Goal: Task Accomplishment & Management: Complete application form

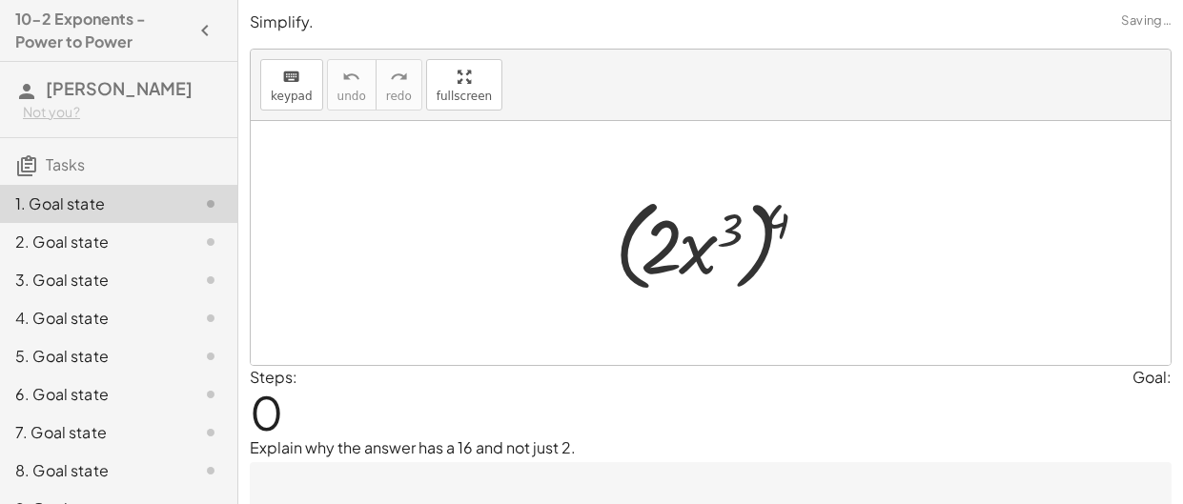
click at [613, 237] on div at bounding box center [717, 244] width 225 height 110
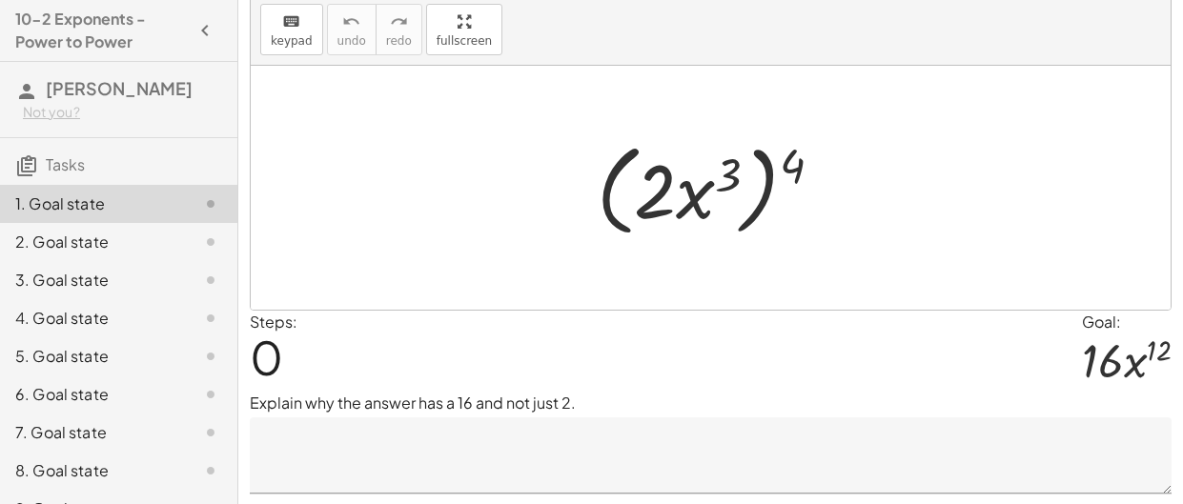
scroll to position [59, 0]
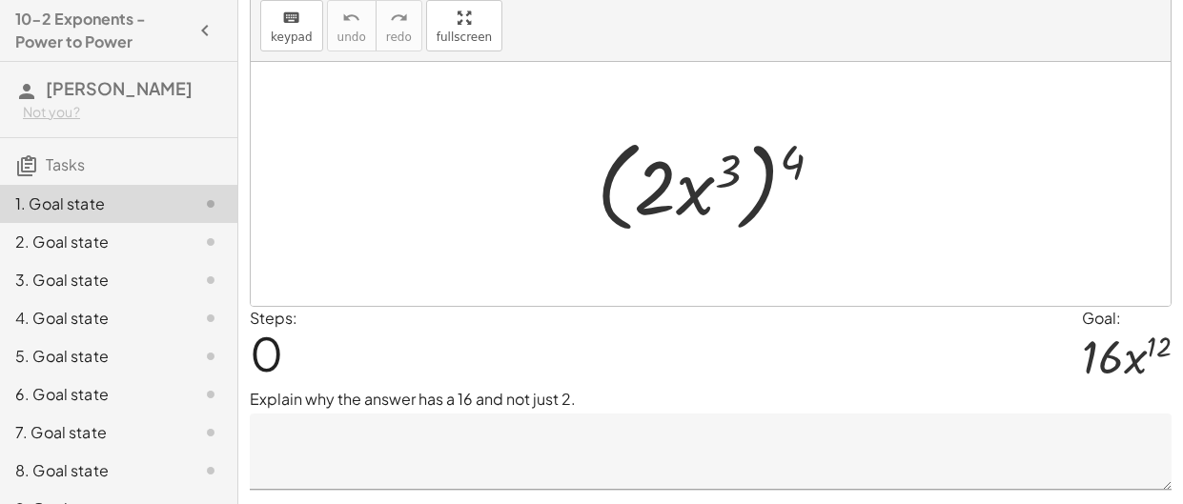
click at [351, 447] on textarea at bounding box center [711, 452] width 922 height 76
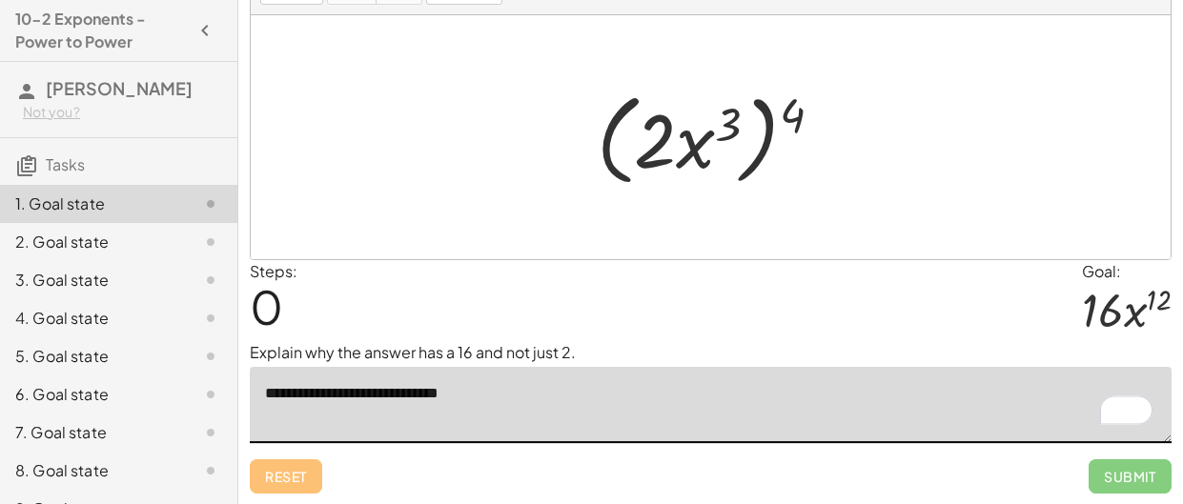
scroll to position [104, 0]
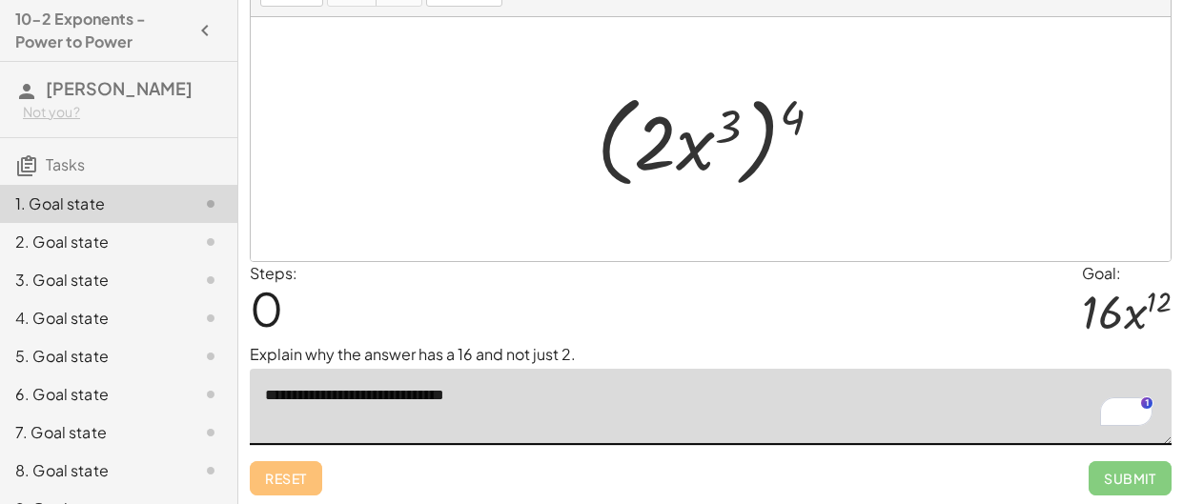
click at [658, 154] on div at bounding box center [717, 140] width 260 height 110
click at [711, 155] on div at bounding box center [717, 140] width 260 height 110
drag, startPoint x: 690, startPoint y: 141, endPoint x: 699, endPoint y: 132, distance: 12.1
click at [699, 132] on div at bounding box center [717, 140] width 260 height 110
drag, startPoint x: 786, startPoint y: 111, endPoint x: 722, endPoint y: 116, distance: 65.1
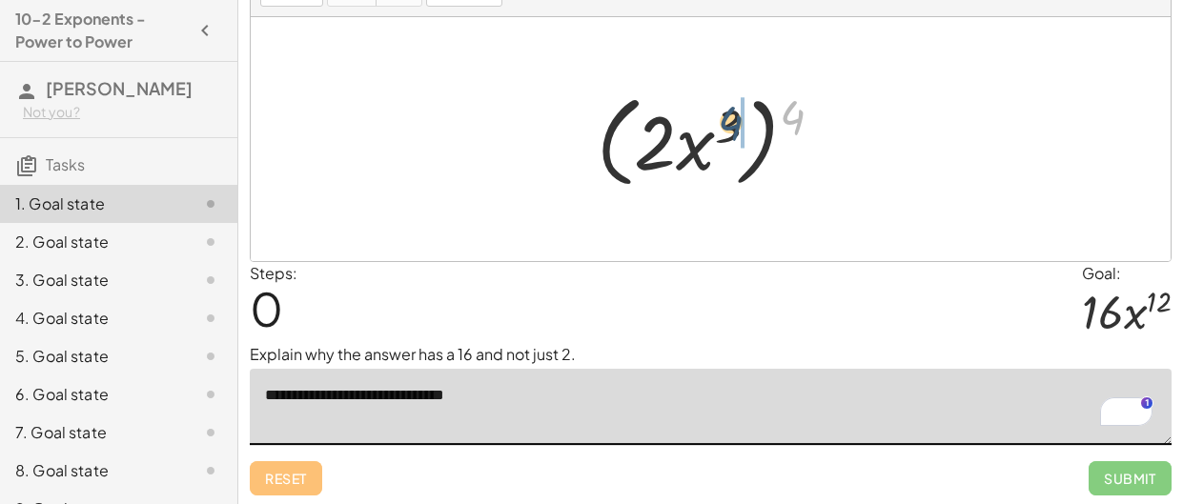
click at [722, 116] on div at bounding box center [717, 140] width 260 height 110
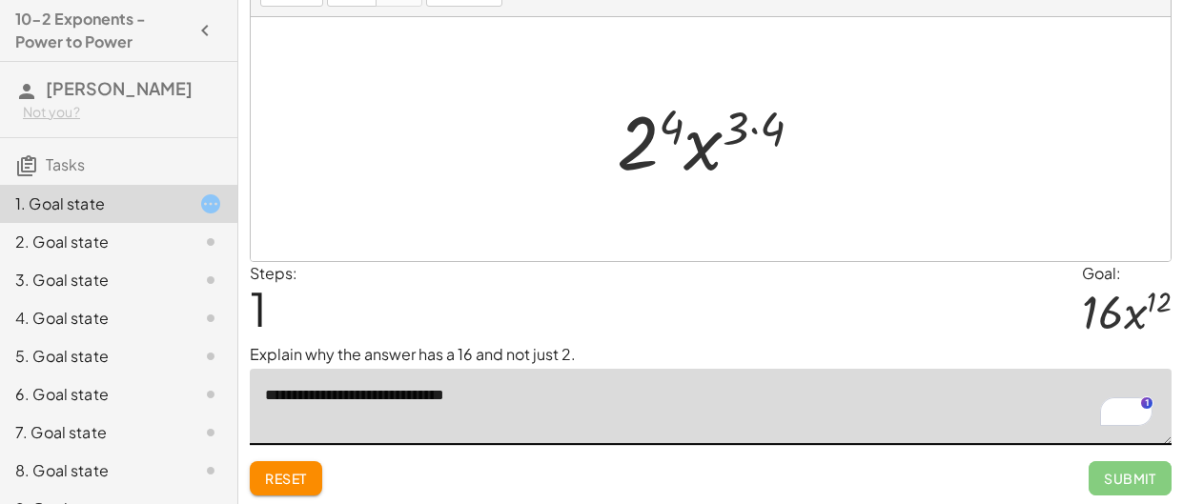
click at [670, 128] on div at bounding box center [717, 140] width 221 height 98
click at [745, 119] on div at bounding box center [717, 140] width 223 height 98
click at [777, 128] on div at bounding box center [717, 140] width 223 height 98
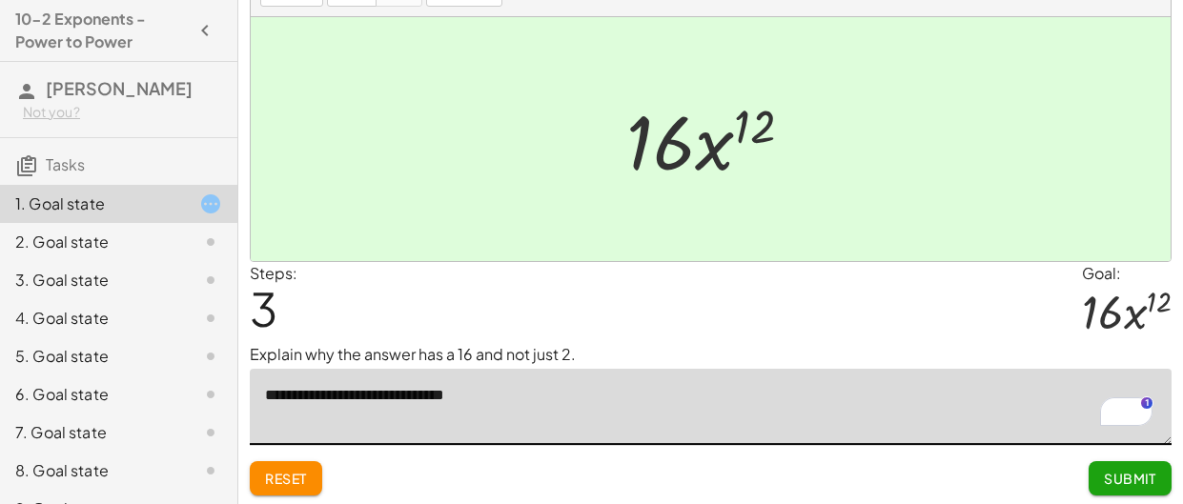
type textarea "**********"
click at [1119, 478] on span "Submit" at bounding box center [1130, 478] width 52 height 17
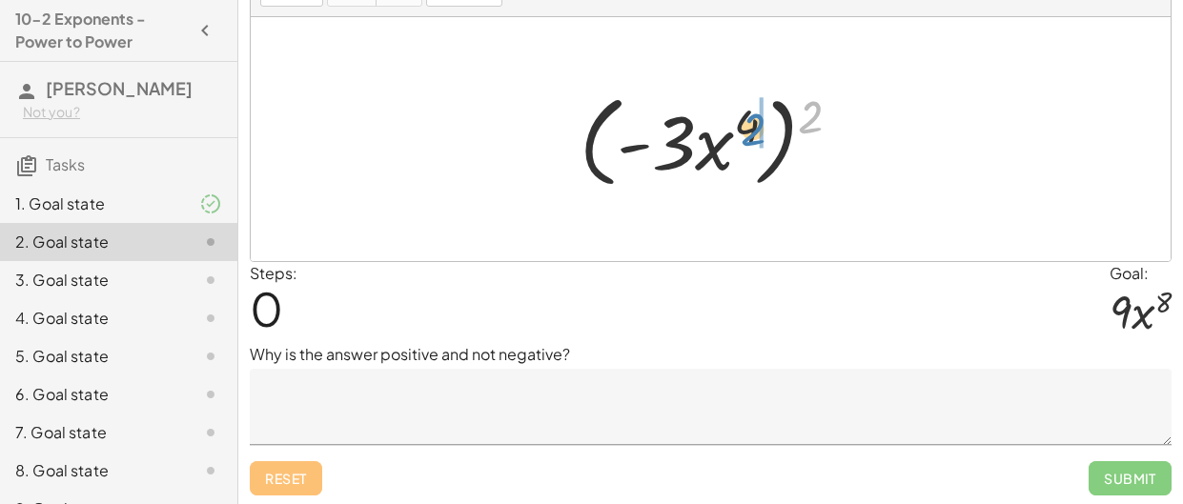
drag, startPoint x: 818, startPoint y: 115, endPoint x: 759, endPoint y: 128, distance: 60.4
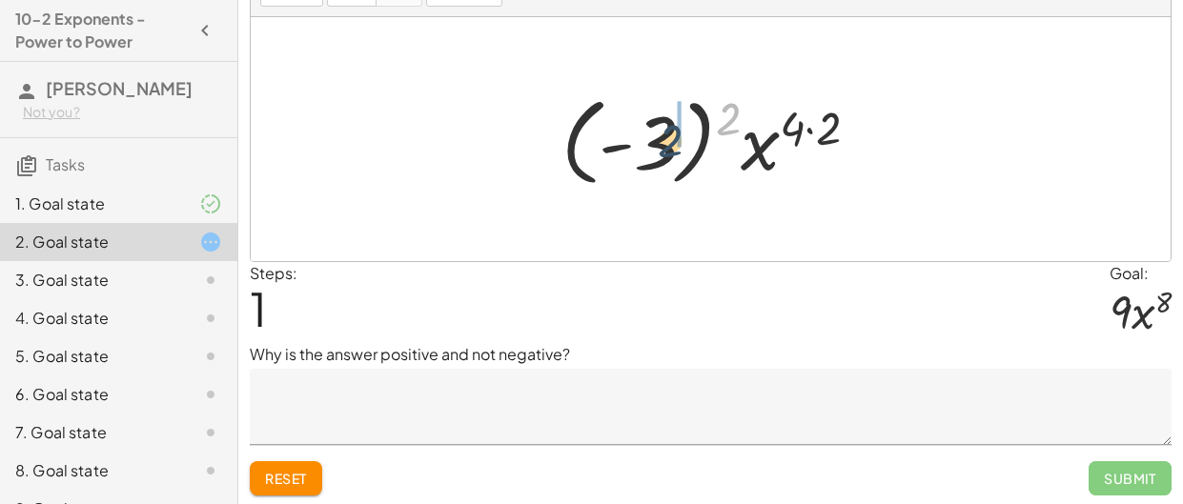
drag, startPoint x: 735, startPoint y: 112, endPoint x: 681, endPoint y: 134, distance: 58.6
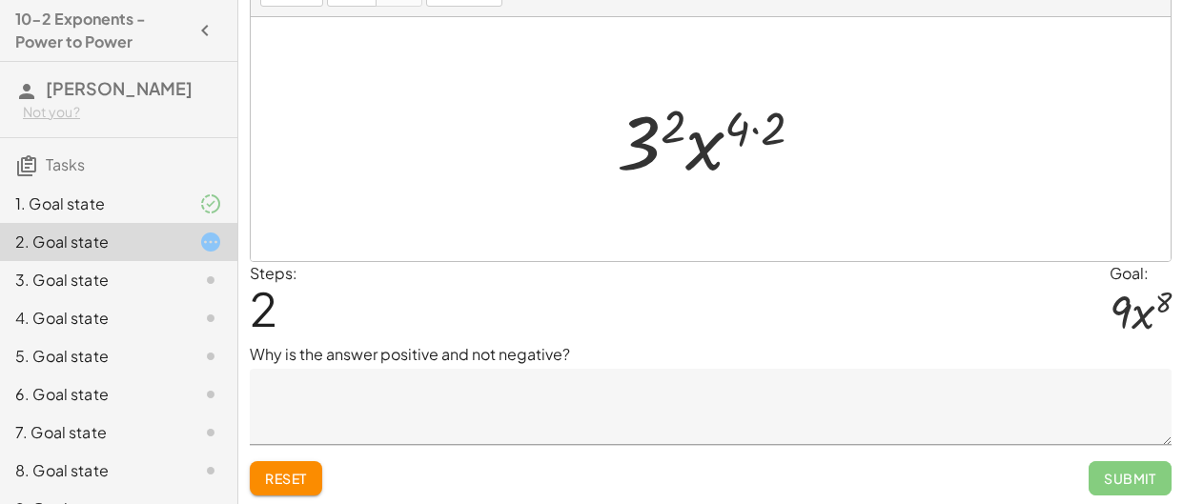
click at [652, 141] on div at bounding box center [717, 140] width 221 height 98
click at [747, 132] on div at bounding box center [717, 140] width 190 height 98
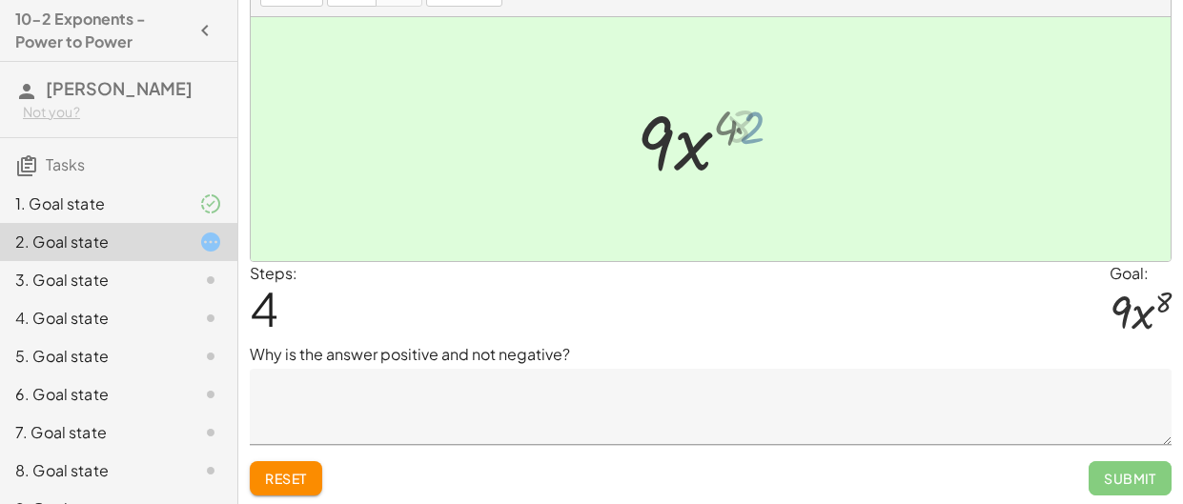
click at [747, 132] on div at bounding box center [718, 140] width 156 height 98
click at [849, 411] on textarea at bounding box center [711, 407] width 922 height 76
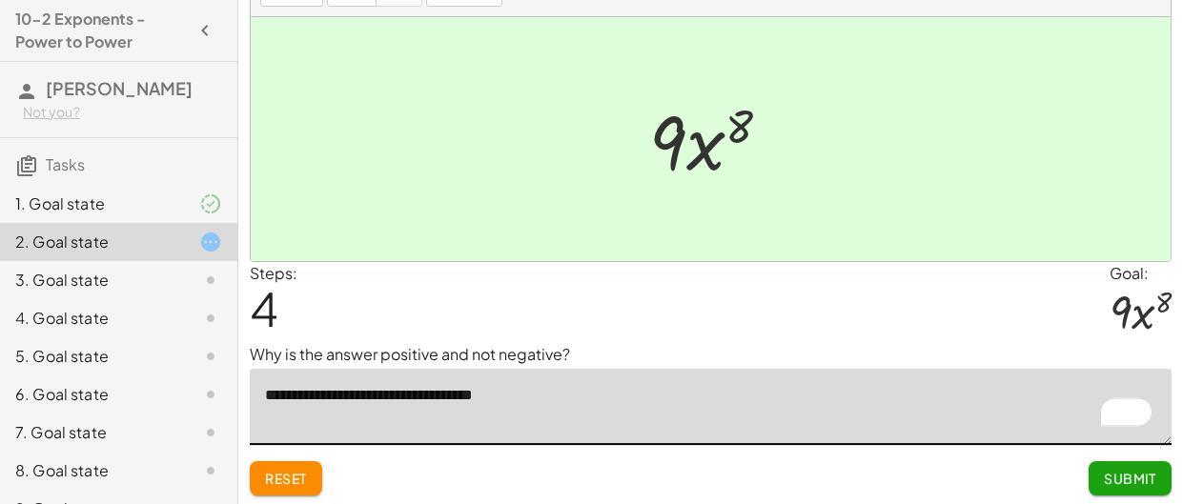
type textarea "**********"
click at [1102, 480] on button "Submit" at bounding box center [1130, 478] width 83 height 34
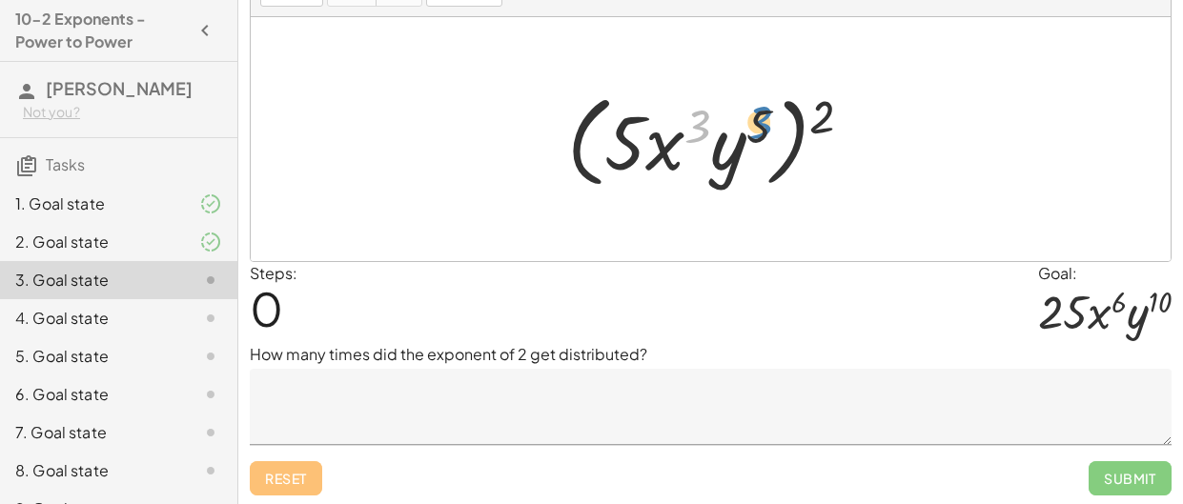
drag, startPoint x: 701, startPoint y: 122, endPoint x: 766, endPoint y: 119, distance: 65.8
click at [766, 119] on div at bounding box center [717, 140] width 319 height 110
drag, startPoint x: 824, startPoint y: 108, endPoint x: 770, endPoint y: 117, distance: 54.2
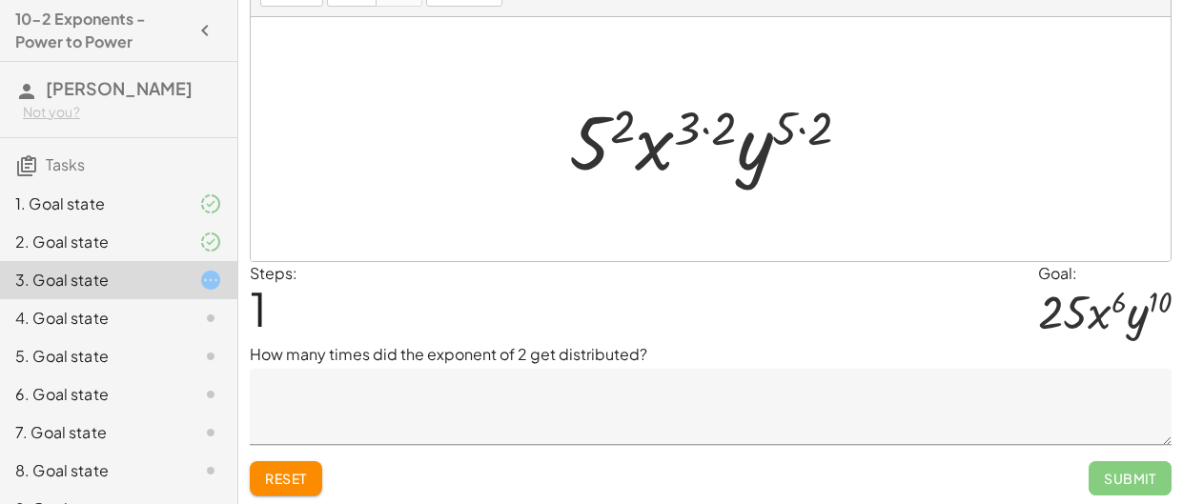
click at [707, 111] on div at bounding box center [718, 140] width 316 height 98
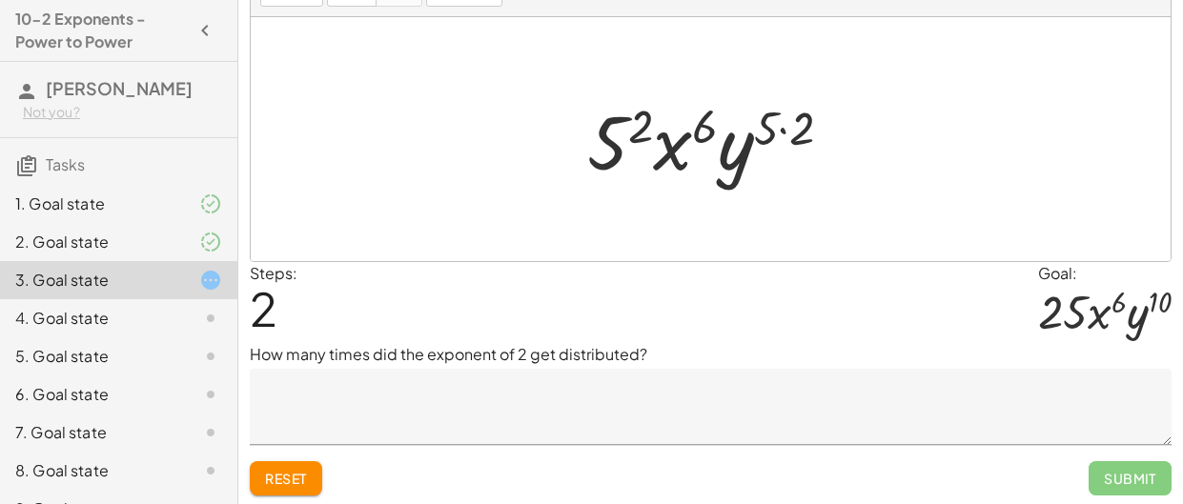
click at [775, 127] on div at bounding box center [717, 140] width 279 height 98
click at [786, 127] on div at bounding box center [717, 140] width 279 height 98
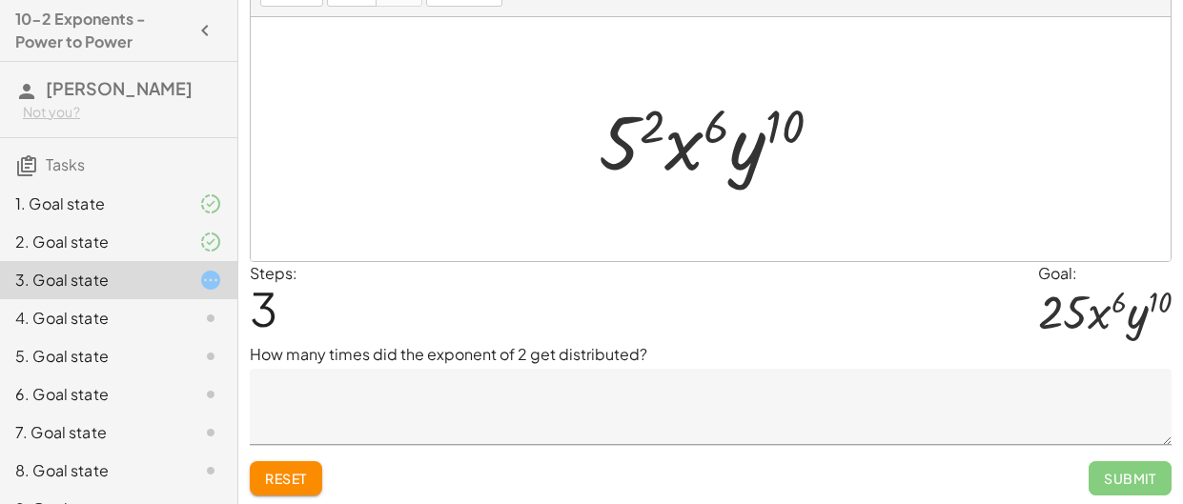
click at [643, 132] on div at bounding box center [717, 140] width 257 height 98
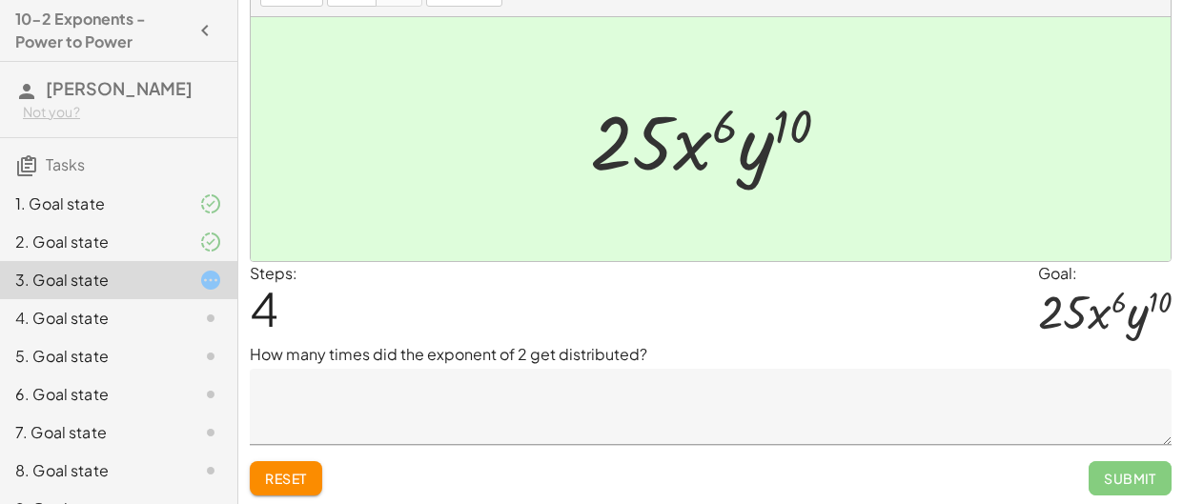
click at [553, 401] on textarea at bounding box center [711, 407] width 922 height 76
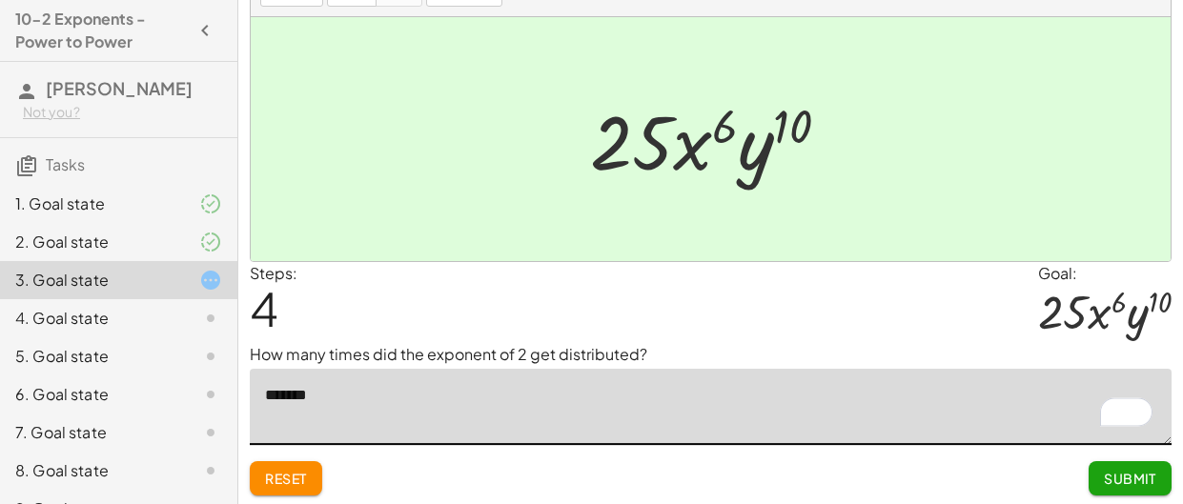
type textarea "*******"
click at [1095, 481] on button "Submit" at bounding box center [1130, 478] width 83 height 34
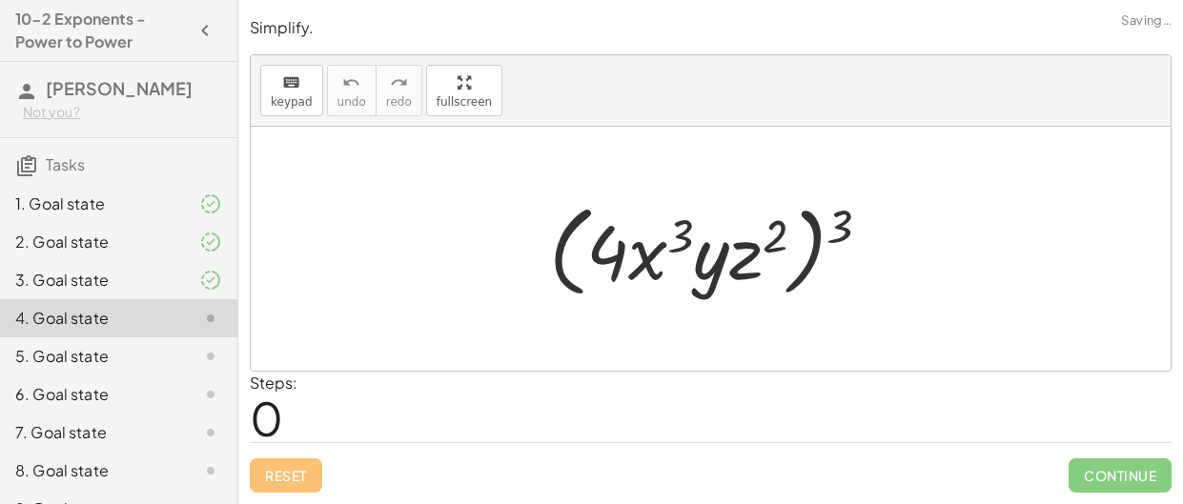
scroll to position [0, 0]
drag, startPoint x: 850, startPoint y: 227, endPoint x: 789, endPoint y: 242, distance: 62.9
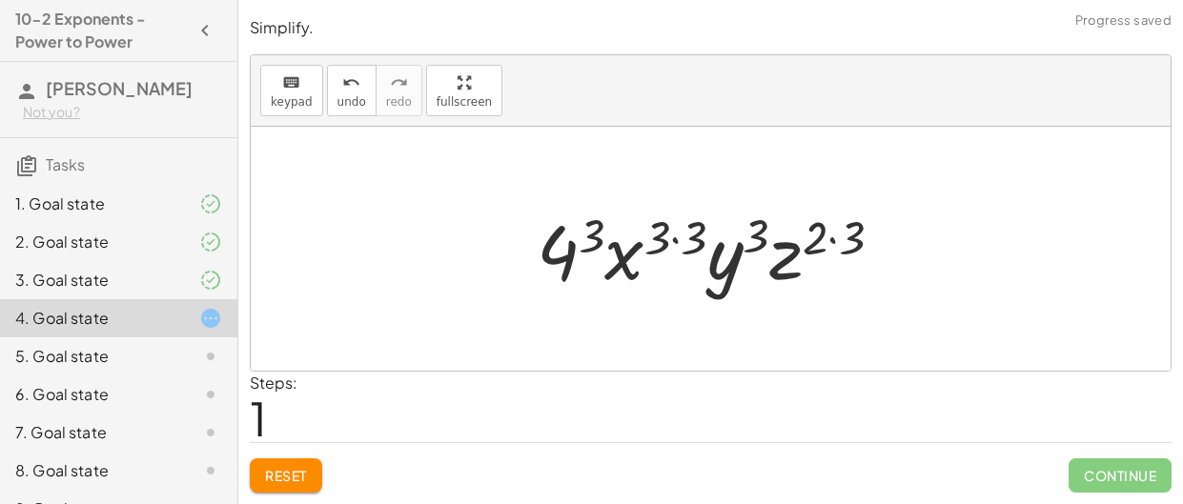
click at [832, 236] on div at bounding box center [717, 249] width 380 height 98
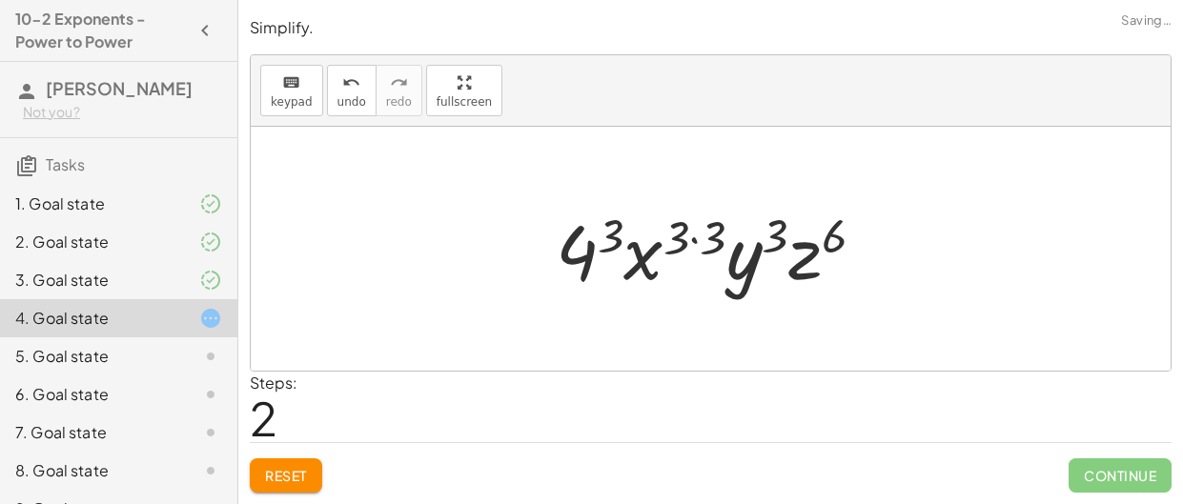
click at [700, 229] on div at bounding box center [718, 249] width 344 height 98
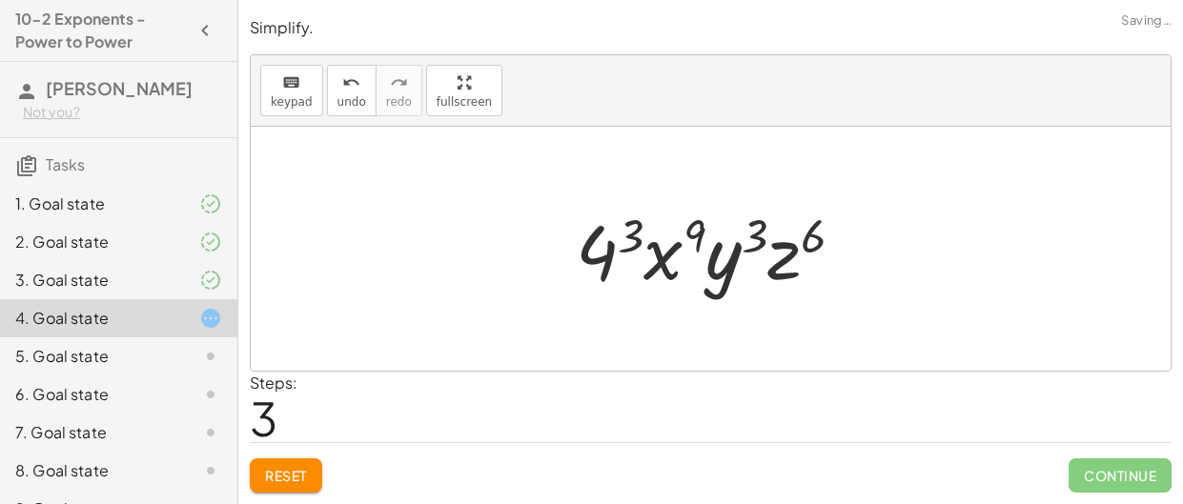
click at [613, 261] on div at bounding box center [717, 249] width 303 height 98
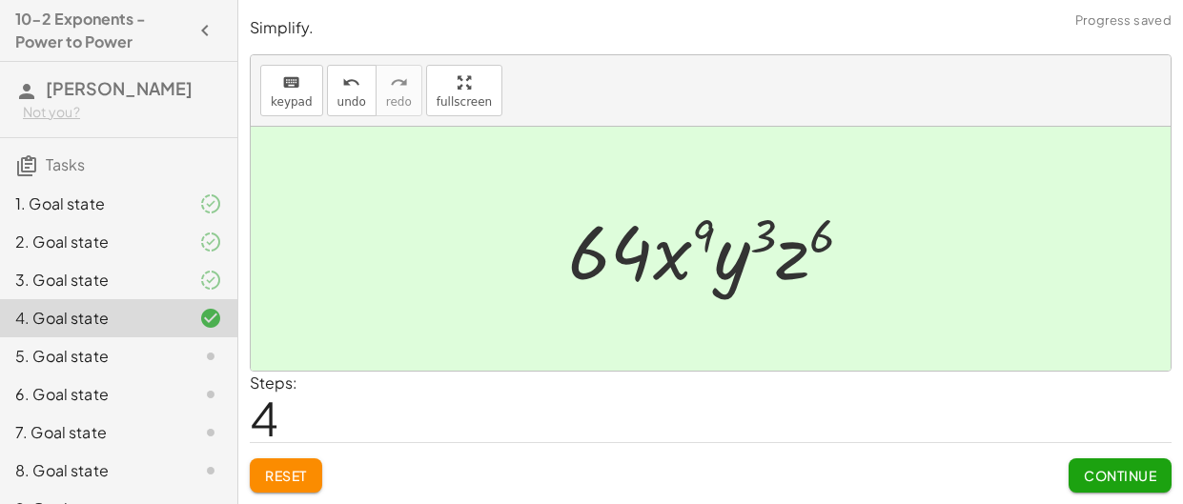
click at [1137, 467] on span "Continue" at bounding box center [1120, 475] width 72 height 17
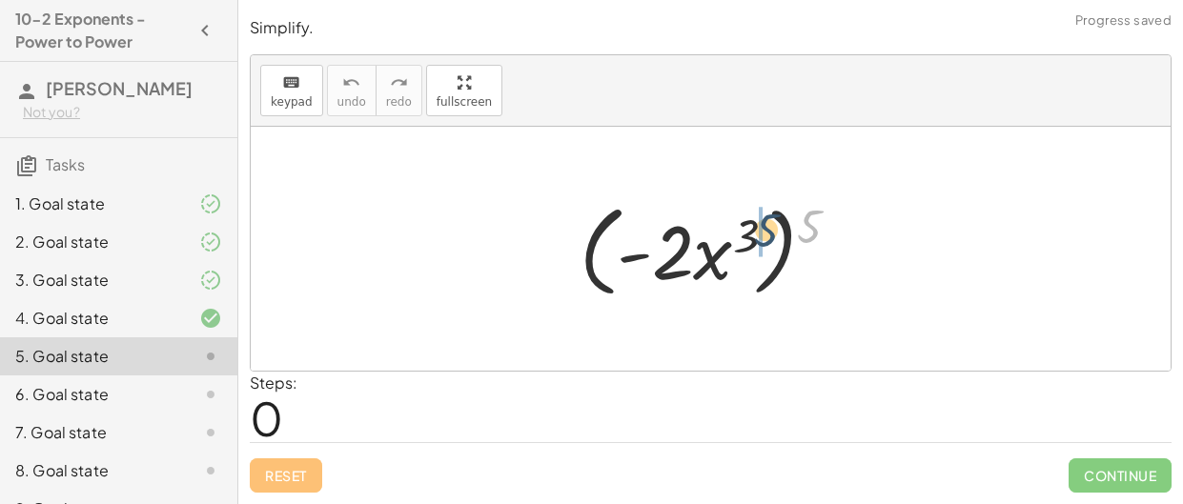
drag, startPoint x: 813, startPoint y: 226, endPoint x: 760, endPoint y: 233, distance: 53.8
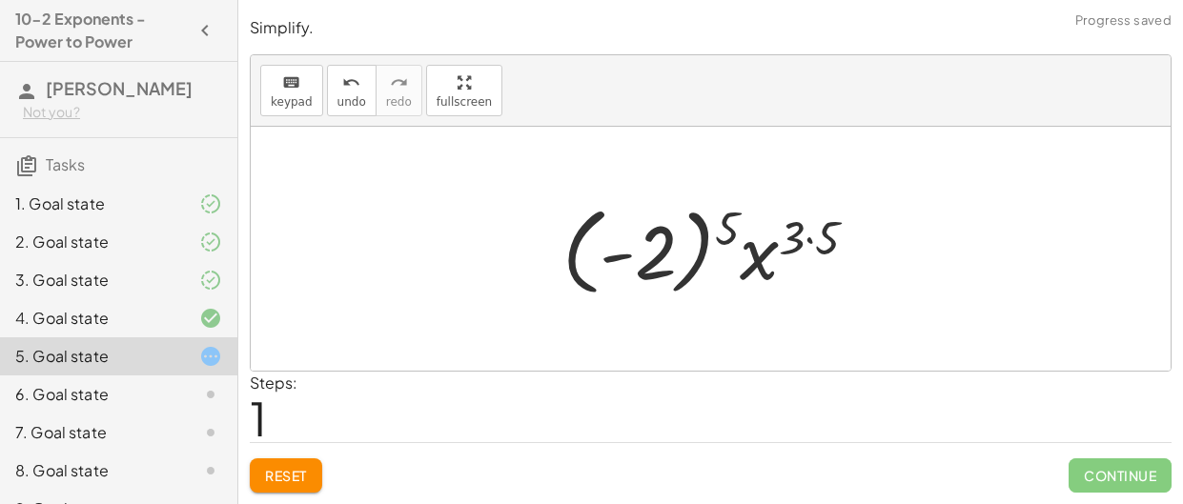
click at [670, 244] on div at bounding box center [718, 249] width 330 height 106
click at [799, 237] on div at bounding box center [718, 249] width 330 height 106
click at [812, 237] on div at bounding box center [718, 249] width 330 height 106
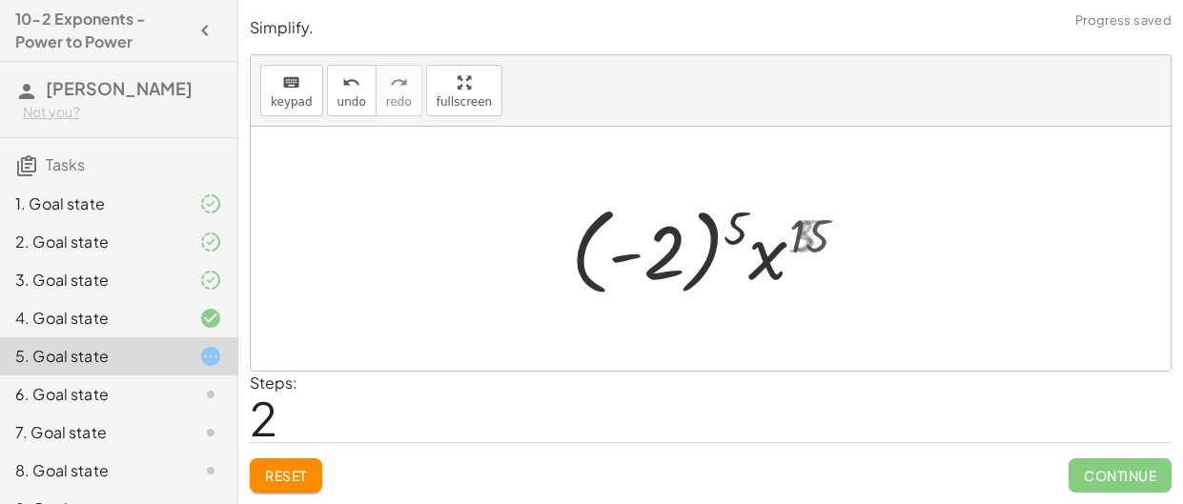
click at [730, 225] on div at bounding box center [717, 249] width 309 height 106
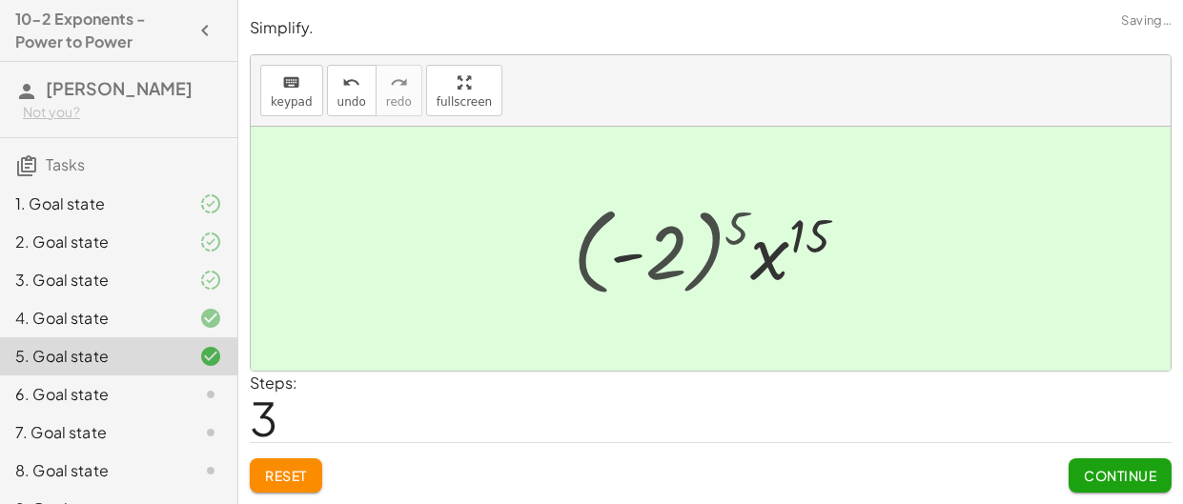
click at [622, 255] on div at bounding box center [718, 249] width 253 height 98
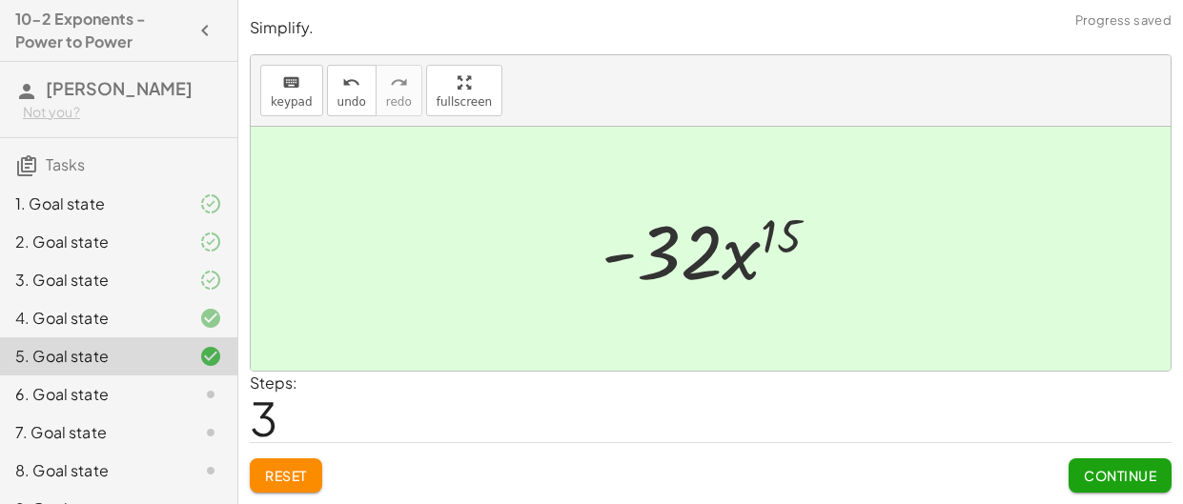
click at [1135, 477] on span "Continue" at bounding box center [1120, 475] width 72 height 17
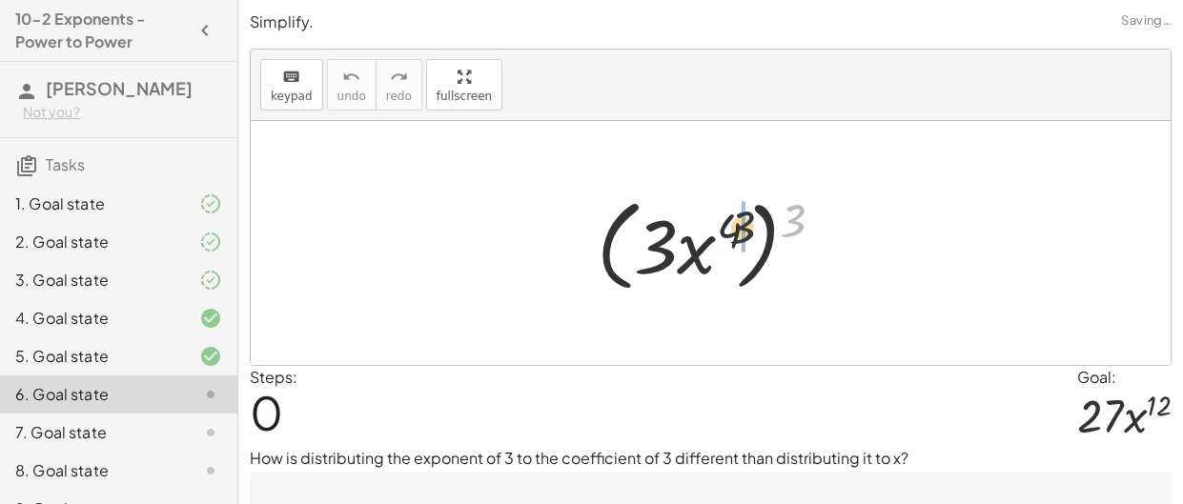
drag, startPoint x: 789, startPoint y: 223, endPoint x: 731, endPoint y: 230, distance: 58.5
click at [731, 230] on div at bounding box center [718, 244] width 262 height 110
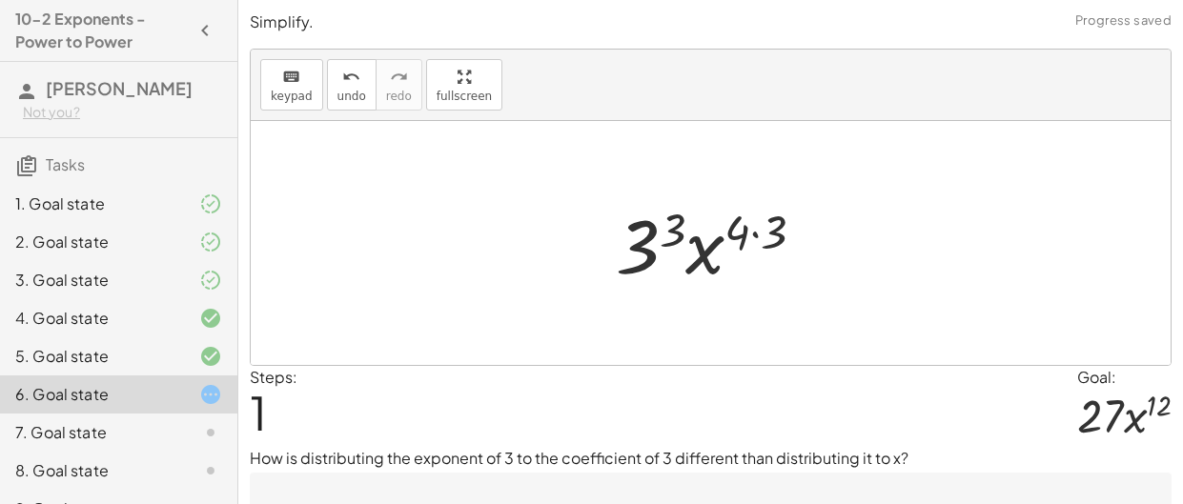
click at [741, 233] on div at bounding box center [717, 243] width 223 height 98
click at [750, 230] on div at bounding box center [717, 243] width 223 height 98
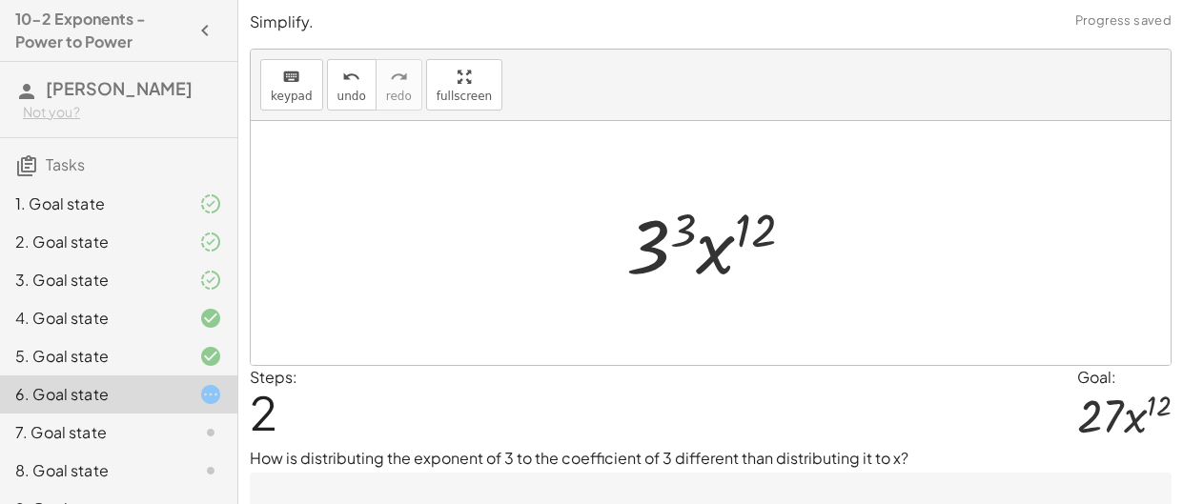
click at [684, 231] on div at bounding box center [718, 243] width 202 height 98
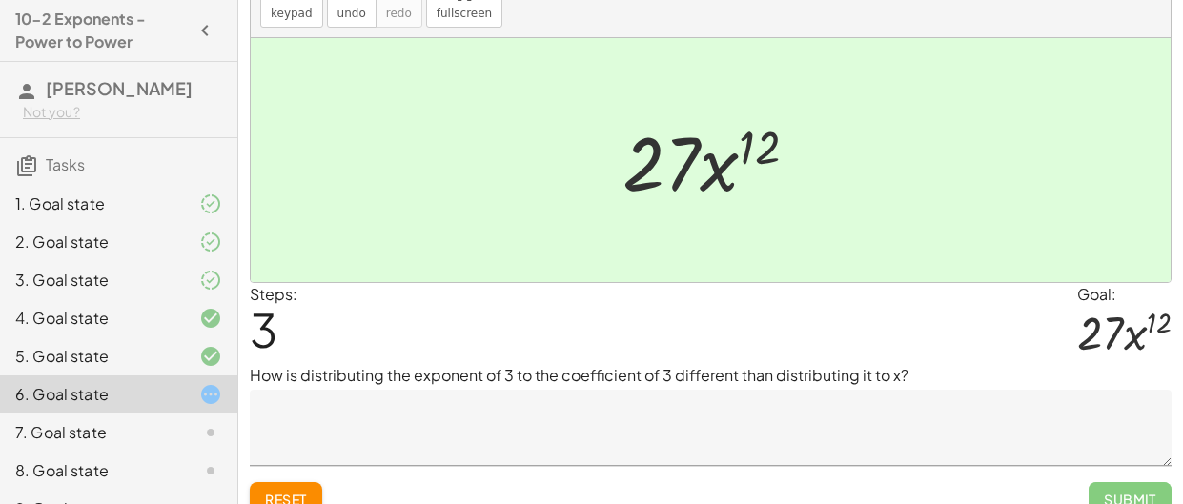
scroll to position [106, 0]
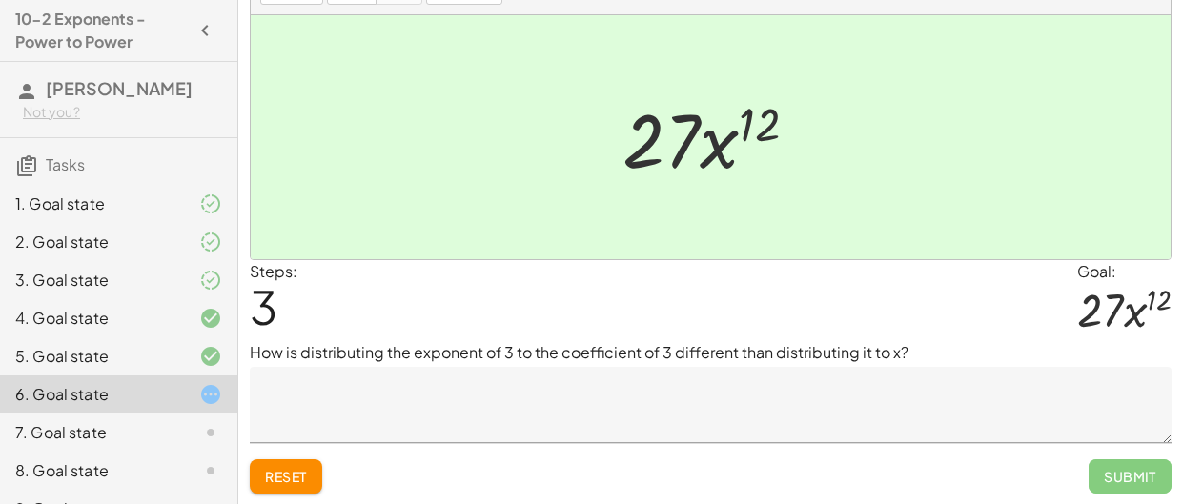
click at [601, 415] on textarea at bounding box center [711, 405] width 922 height 76
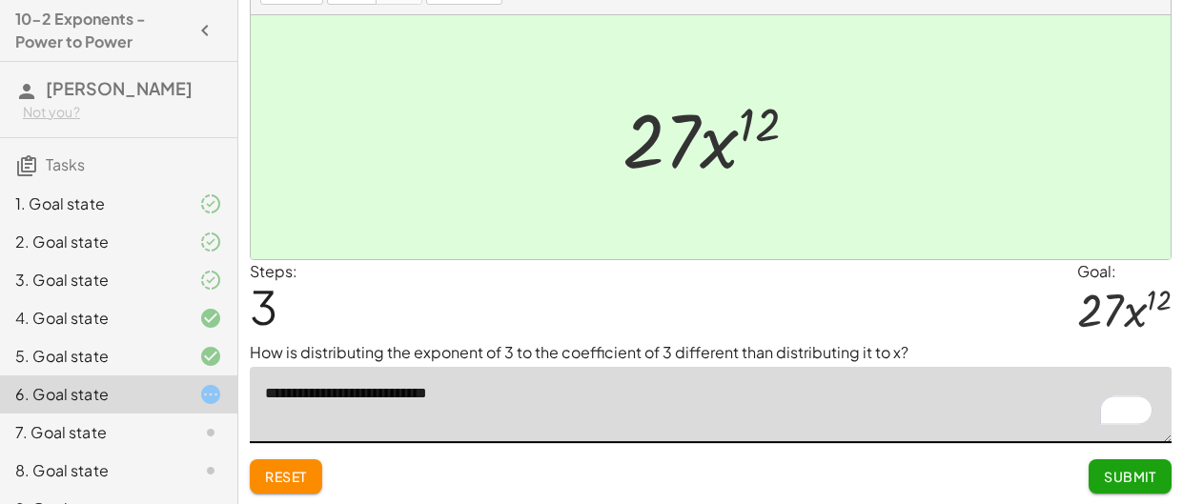
type textarea "**********"
click at [1139, 464] on button "Submit" at bounding box center [1130, 476] width 83 height 34
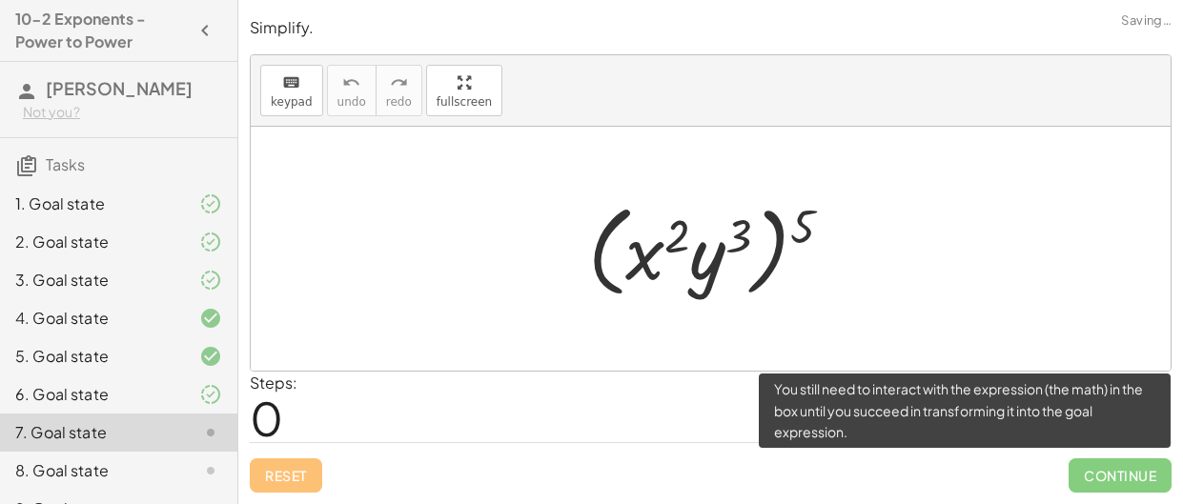
scroll to position [0, 0]
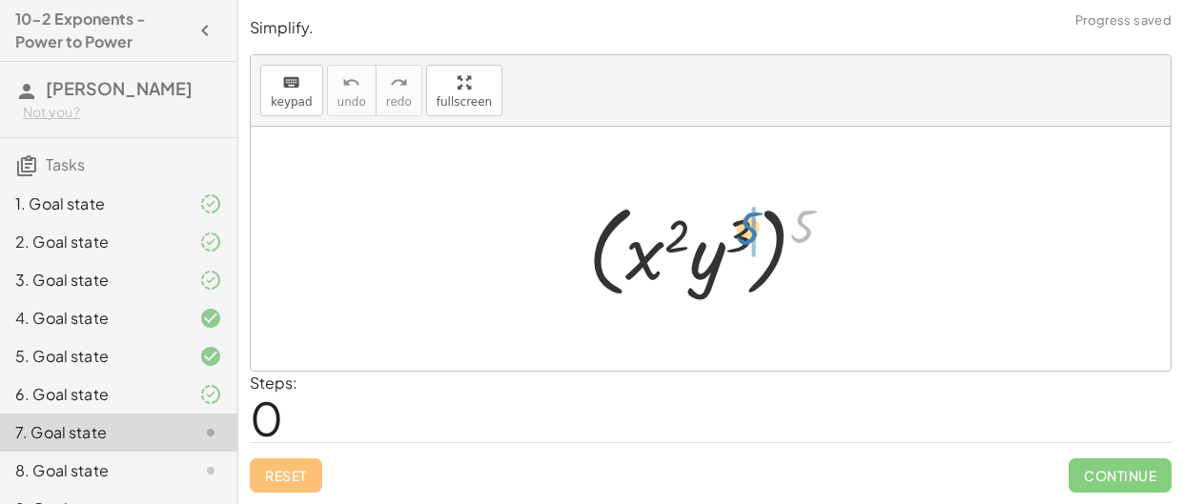
drag, startPoint x: 800, startPoint y: 233, endPoint x: 744, endPoint y: 235, distance: 55.4
click at [744, 235] on div at bounding box center [718, 249] width 278 height 110
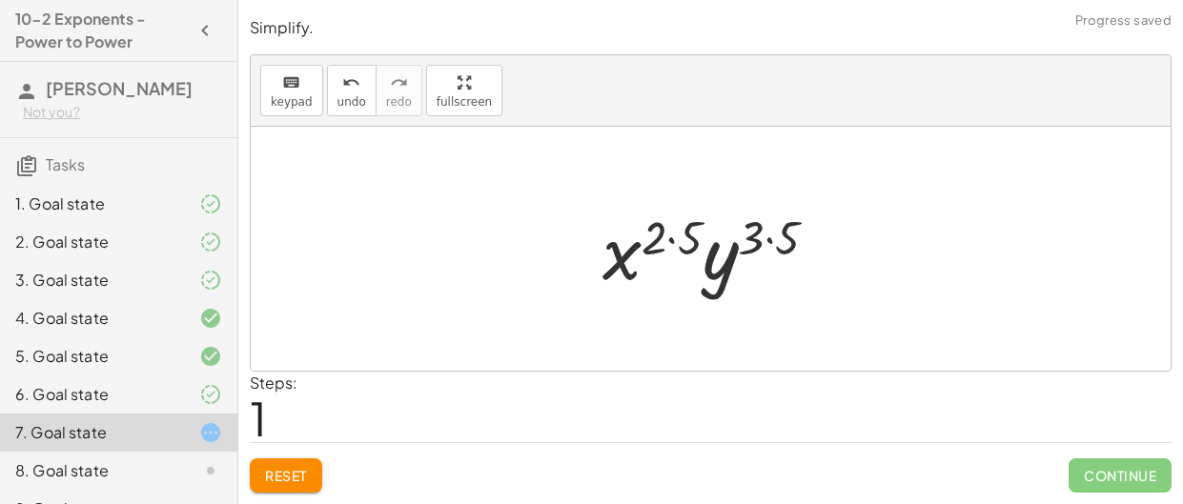
click at [767, 238] on div at bounding box center [718, 249] width 250 height 98
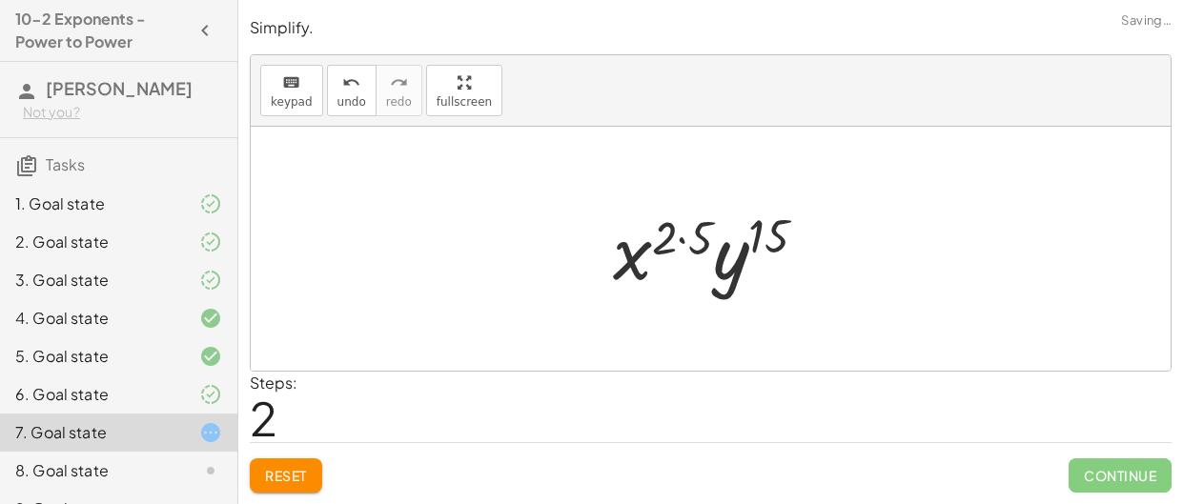
click at [688, 235] on div at bounding box center [717, 249] width 229 height 98
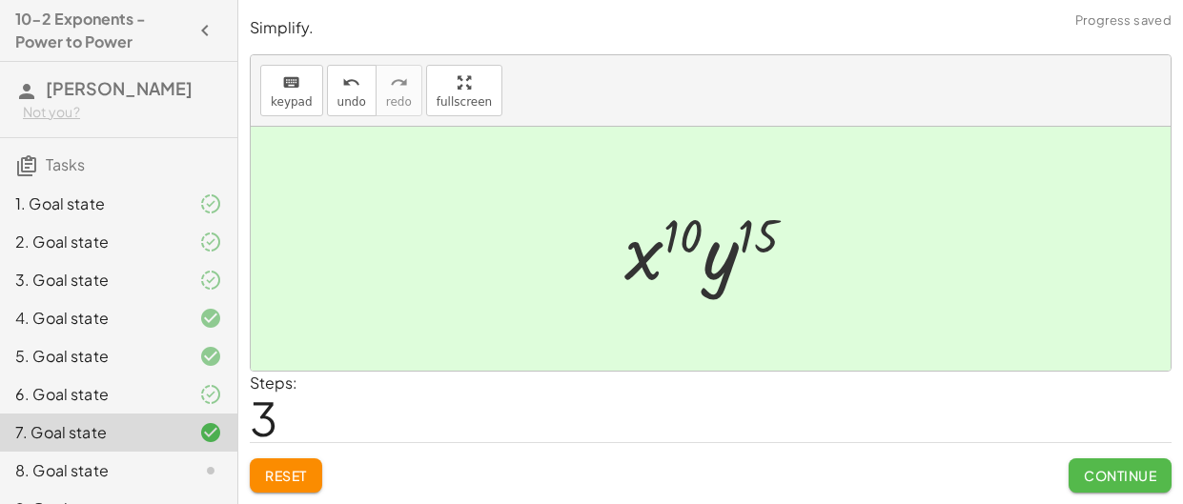
click at [1152, 471] on span "Continue" at bounding box center [1120, 475] width 72 height 17
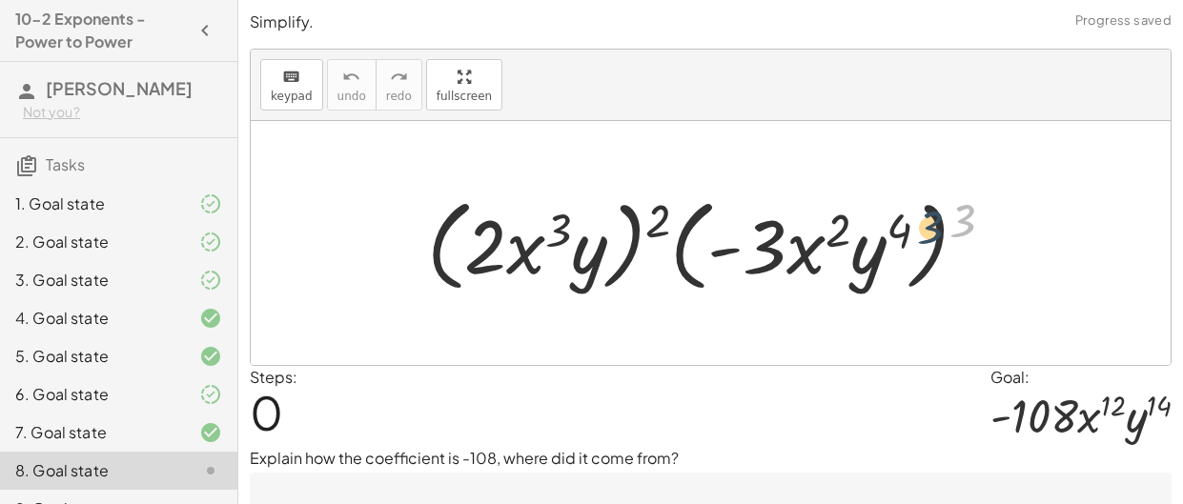
drag, startPoint x: 962, startPoint y: 214, endPoint x: 915, endPoint y: 227, distance: 48.6
click at [915, 227] on div at bounding box center [718, 244] width 601 height 110
drag, startPoint x: 968, startPoint y: 218, endPoint x: 893, endPoint y: 225, distance: 74.6
click at [893, 225] on div at bounding box center [718, 244] width 601 height 110
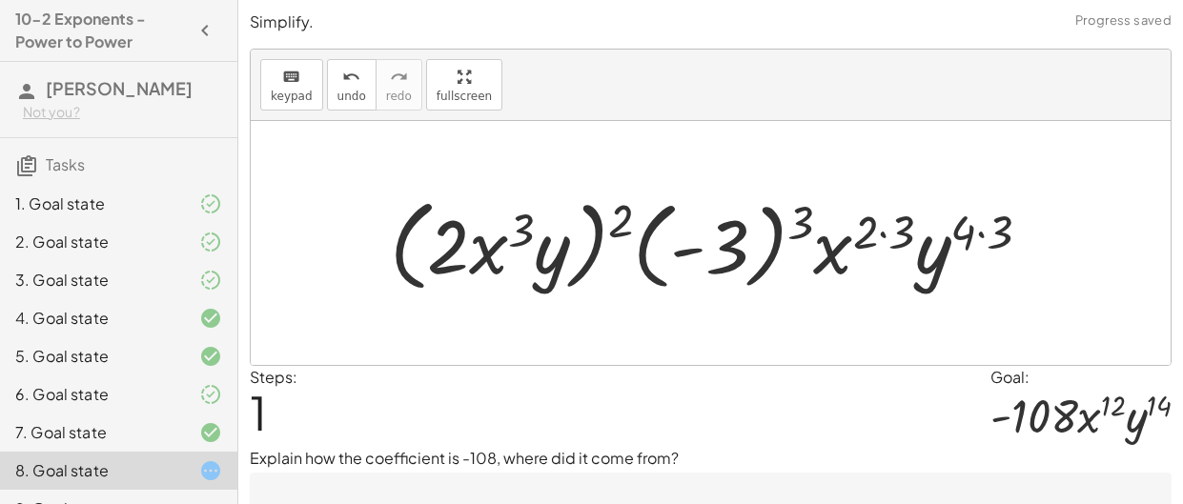
click at [979, 230] on div at bounding box center [717, 244] width 675 height 110
click at [889, 225] on div at bounding box center [718, 244] width 654 height 110
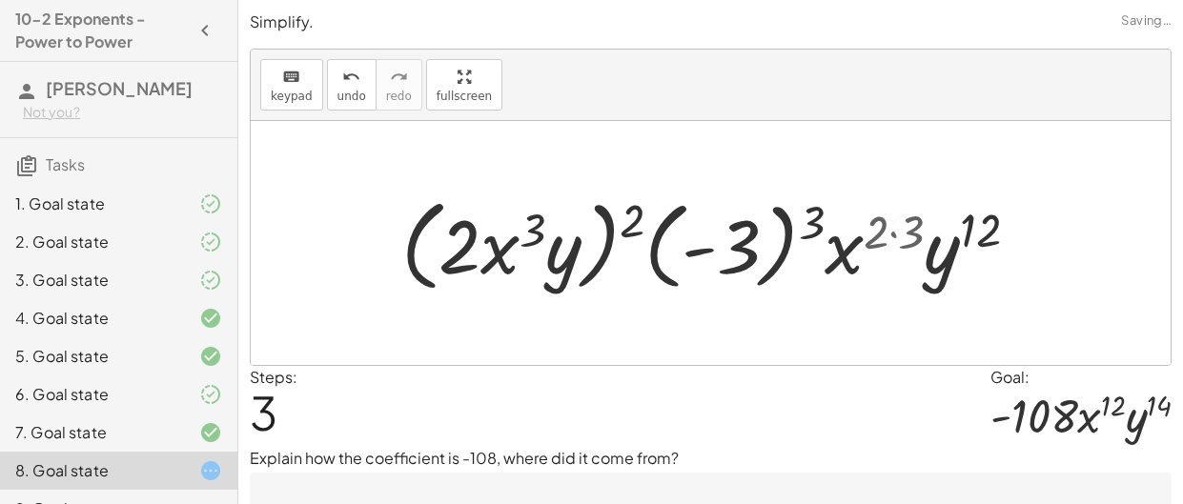
click at [887, 230] on div at bounding box center [718, 244] width 618 height 110
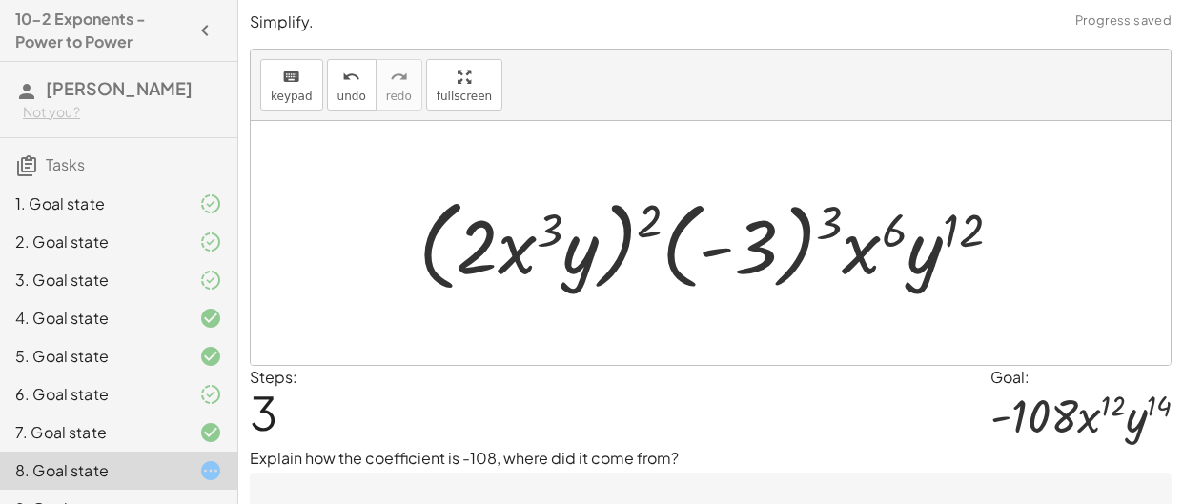
click at [822, 225] on div at bounding box center [718, 244] width 618 height 110
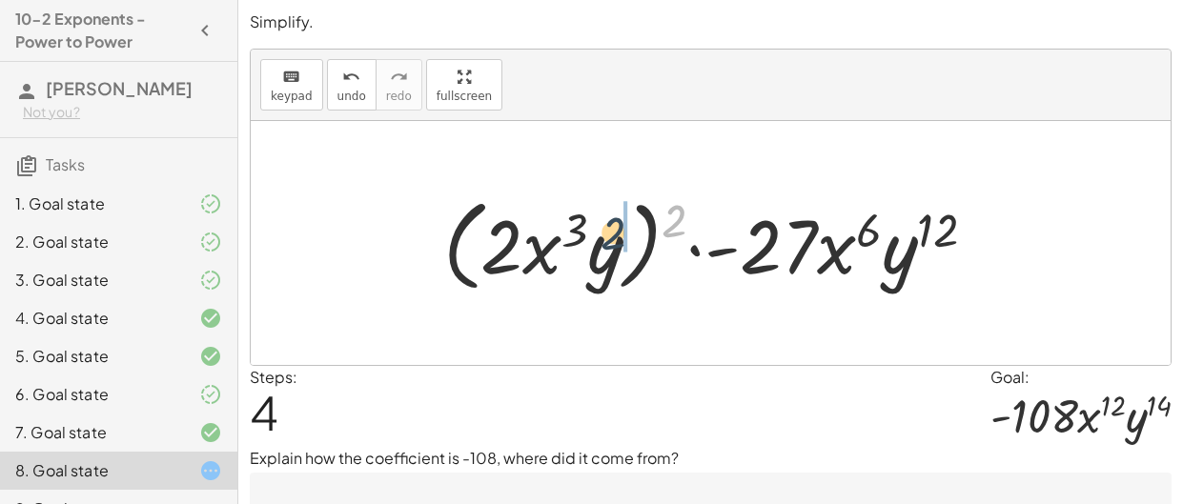
drag, startPoint x: 681, startPoint y: 216, endPoint x: 617, endPoint y: 230, distance: 65.2
click at [617, 230] on div at bounding box center [717, 244] width 567 height 110
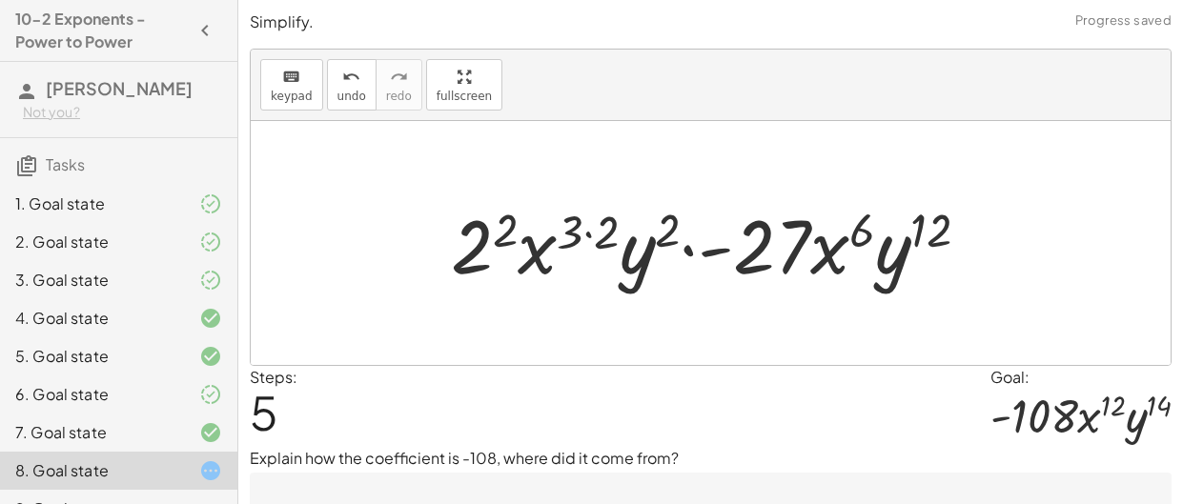
click at [641, 232] on div at bounding box center [717, 243] width 553 height 98
click at [594, 230] on div at bounding box center [717, 243] width 553 height 98
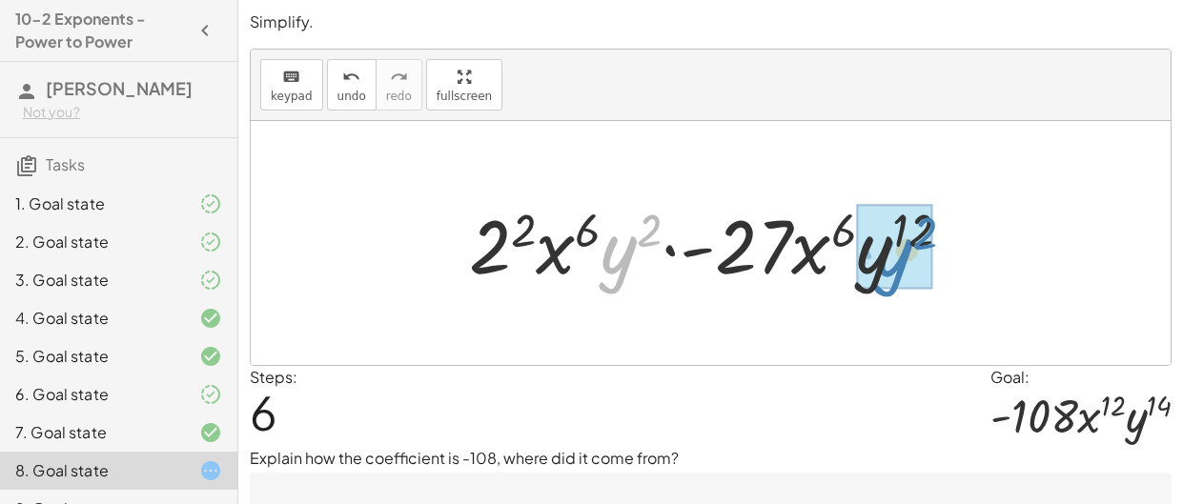
drag, startPoint x: 635, startPoint y: 248, endPoint x: 910, endPoint y: 251, distance: 275.5
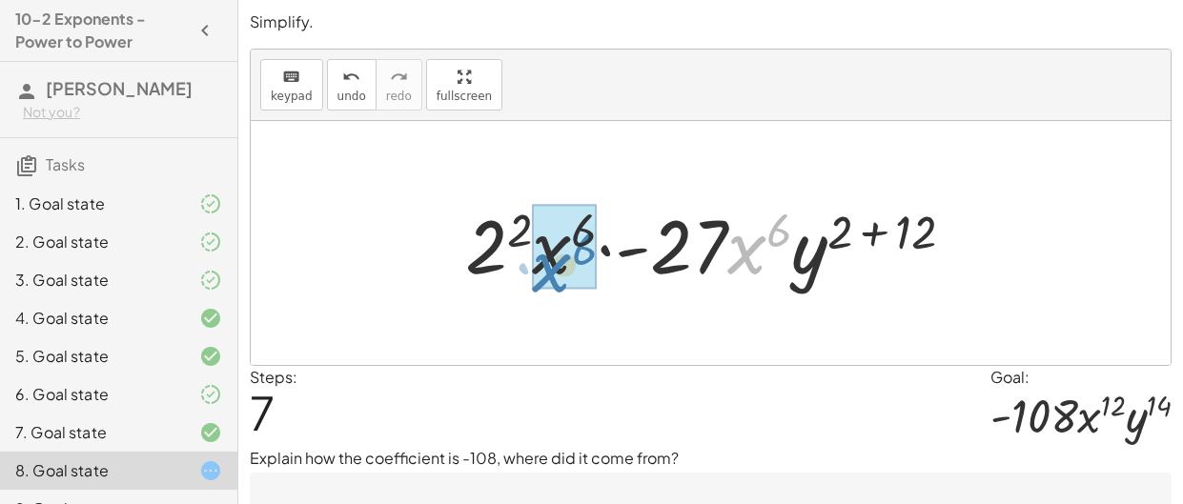
drag, startPoint x: 744, startPoint y: 256, endPoint x: 549, endPoint y: 275, distance: 195.3
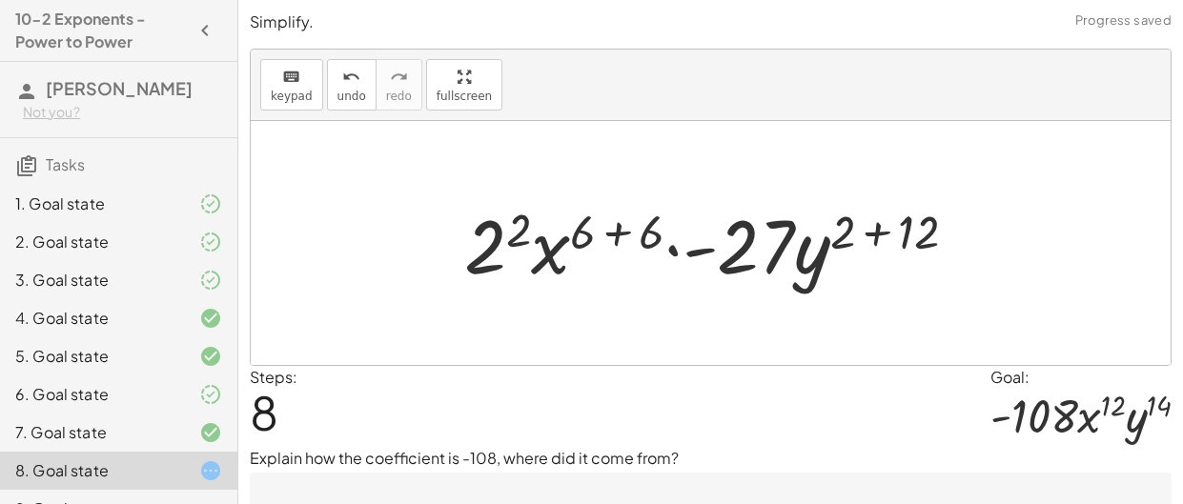
click at [564, 252] on div at bounding box center [718, 243] width 527 height 98
click at [605, 234] on div at bounding box center [718, 243] width 527 height 98
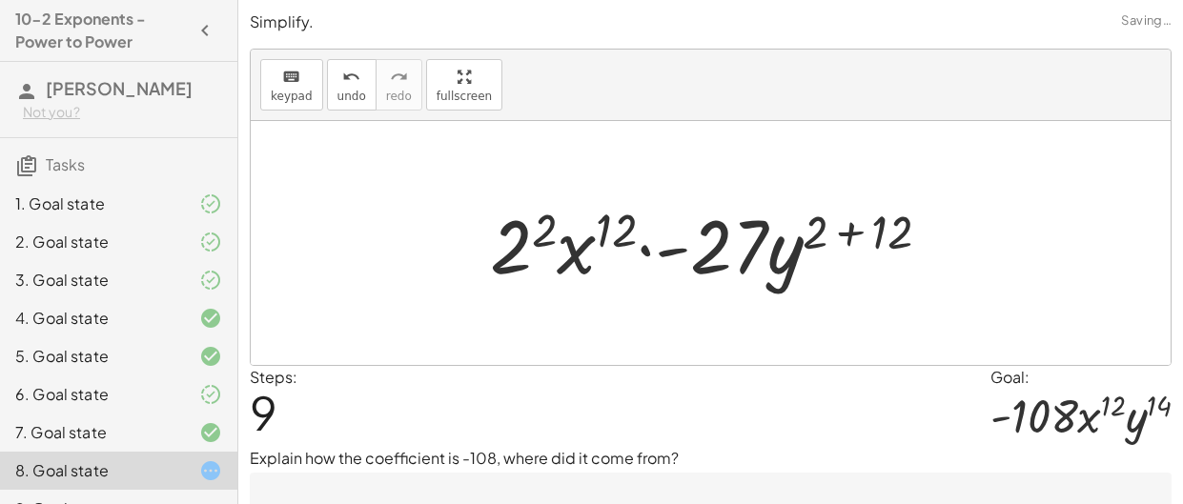
click at [849, 229] on div at bounding box center [717, 243] width 475 height 98
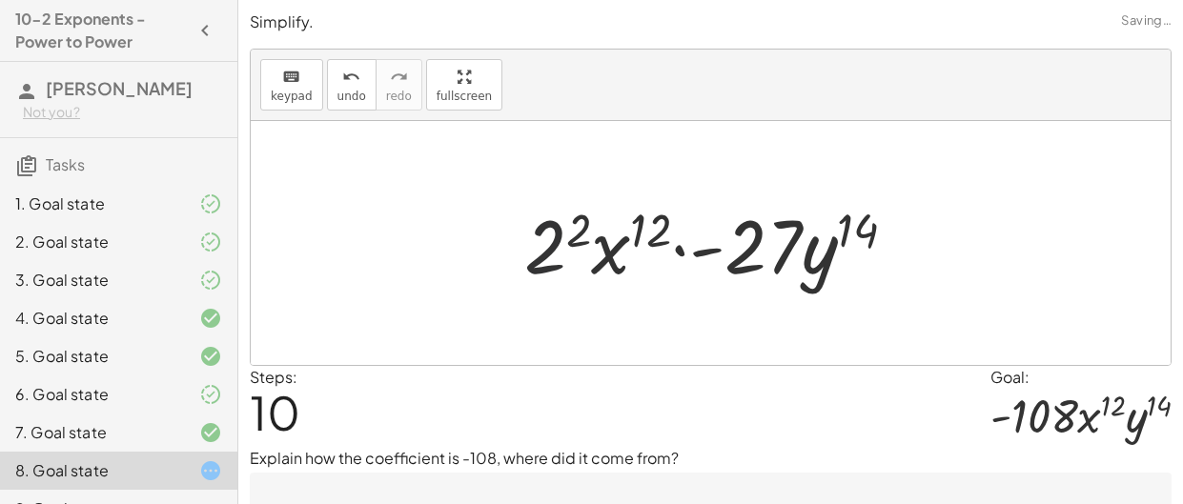
click at [545, 240] on div at bounding box center [718, 243] width 406 height 98
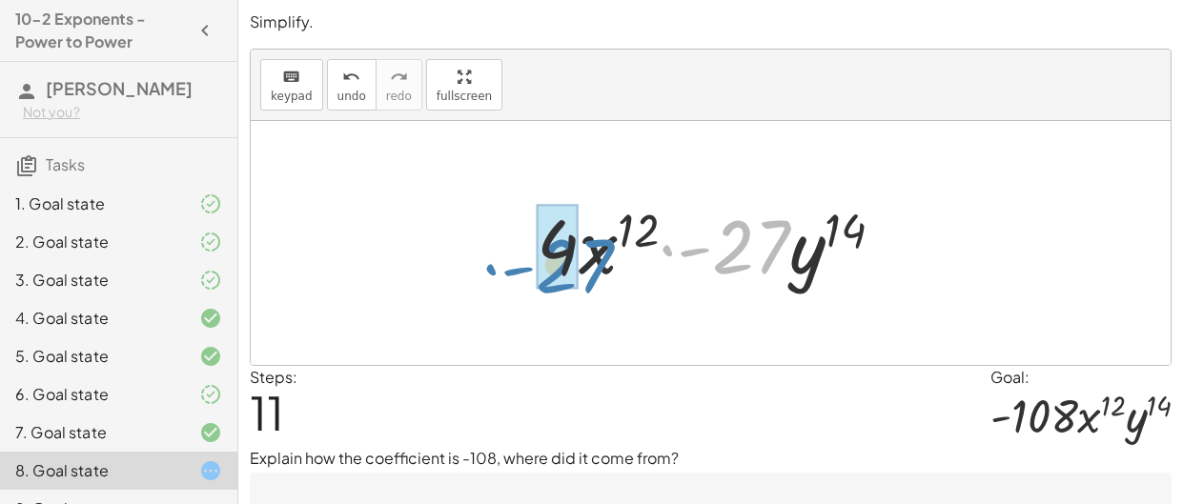
drag, startPoint x: 747, startPoint y: 243, endPoint x: 570, endPoint y: 259, distance: 178.0
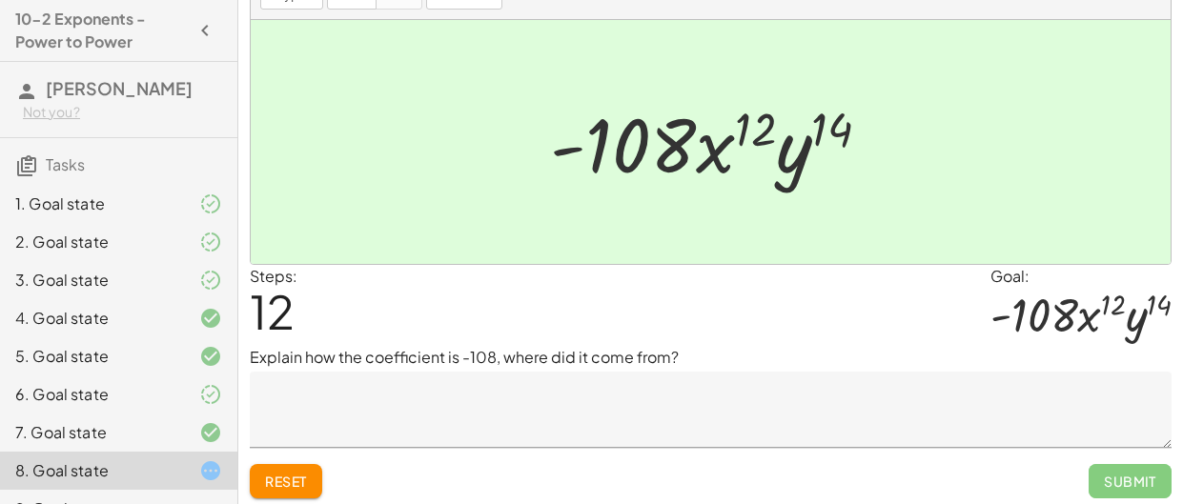
scroll to position [106, 0]
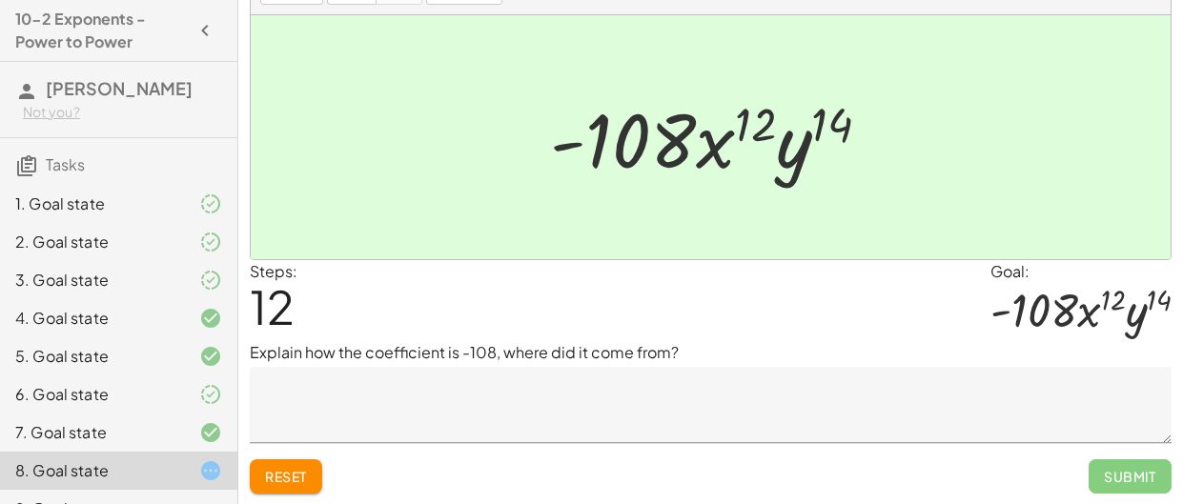
click at [844, 398] on textarea at bounding box center [711, 405] width 922 height 76
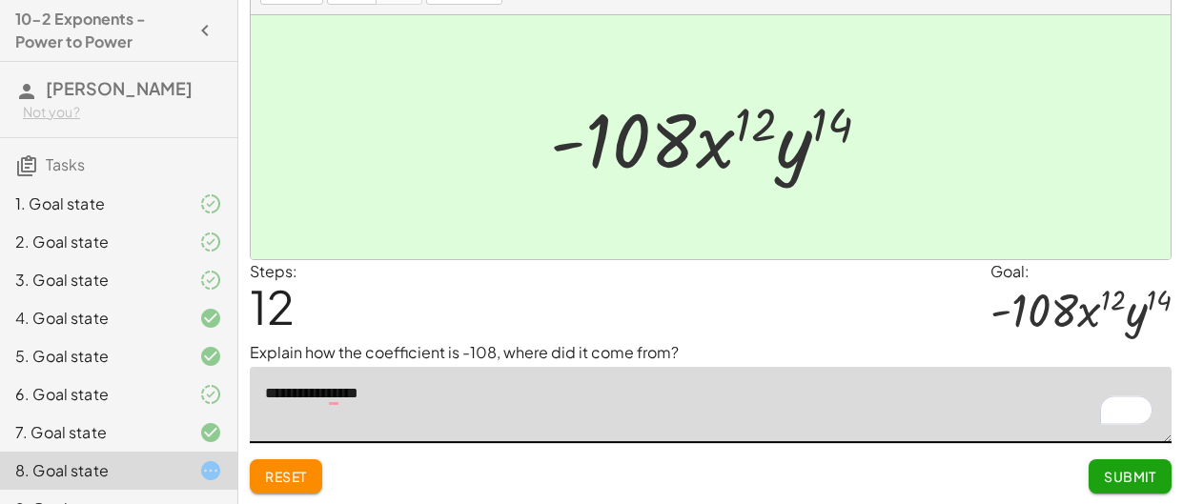
type textarea "**********"
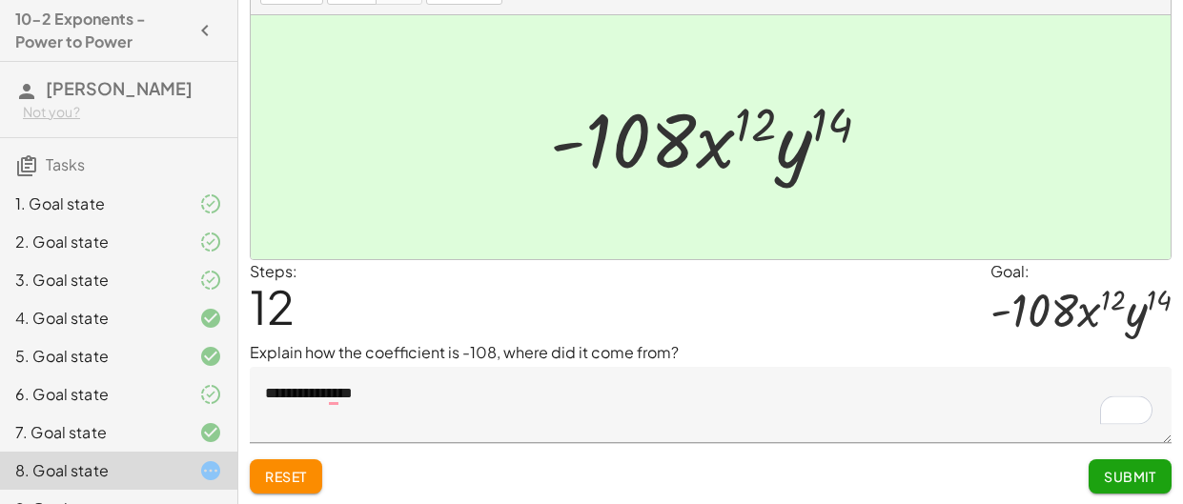
click at [0, 0] on div "**********" at bounding box center [0, 0] width 0 height 0
click at [1136, 478] on span "Submit" at bounding box center [1130, 476] width 52 height 17
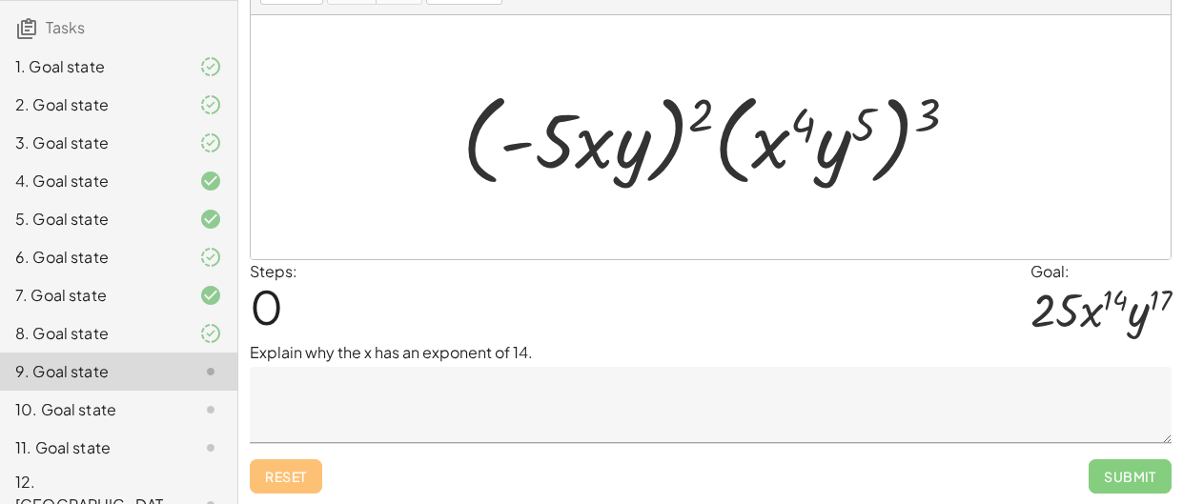
scroll to position [145, 0]
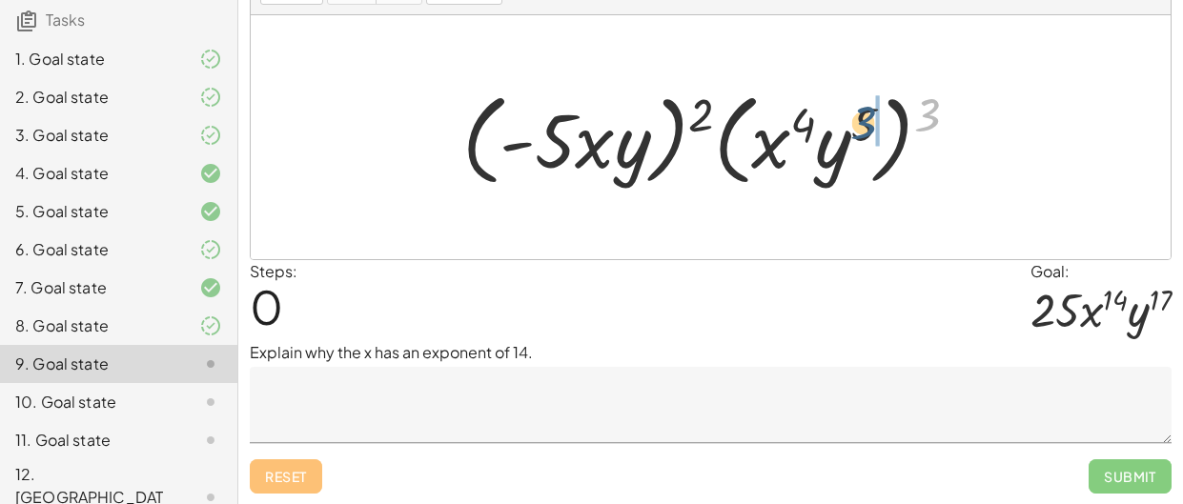
drag, startPoint x: 920, startPoint y: 104, endPoint x: 851, endPoint y: 112, distance: 69.2
click at [851, 112] on div at bounding box center [718, 138] width 530 height 110
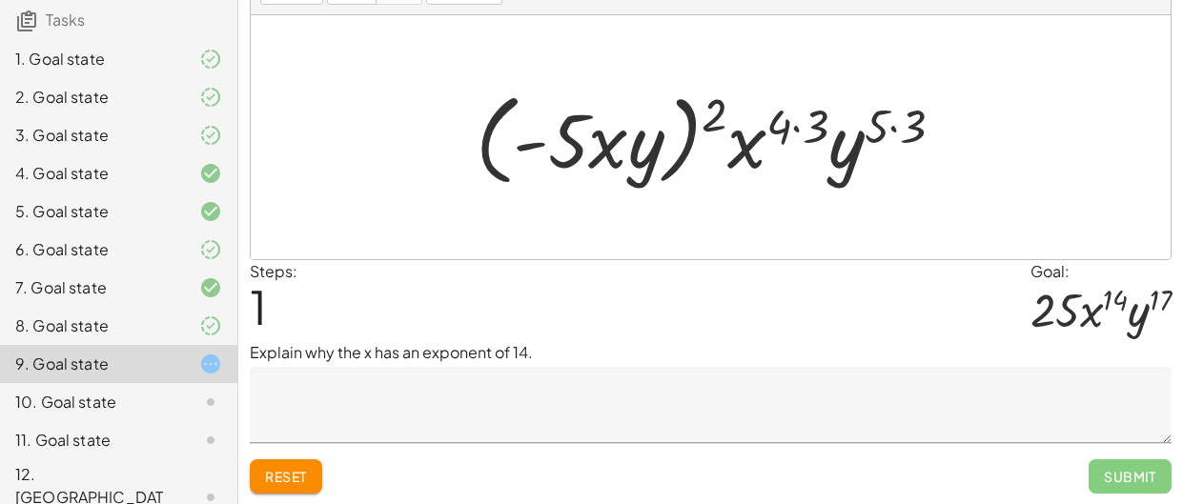
click at [894, 124] on div at bounding box center [717, 138] width 502 height 110
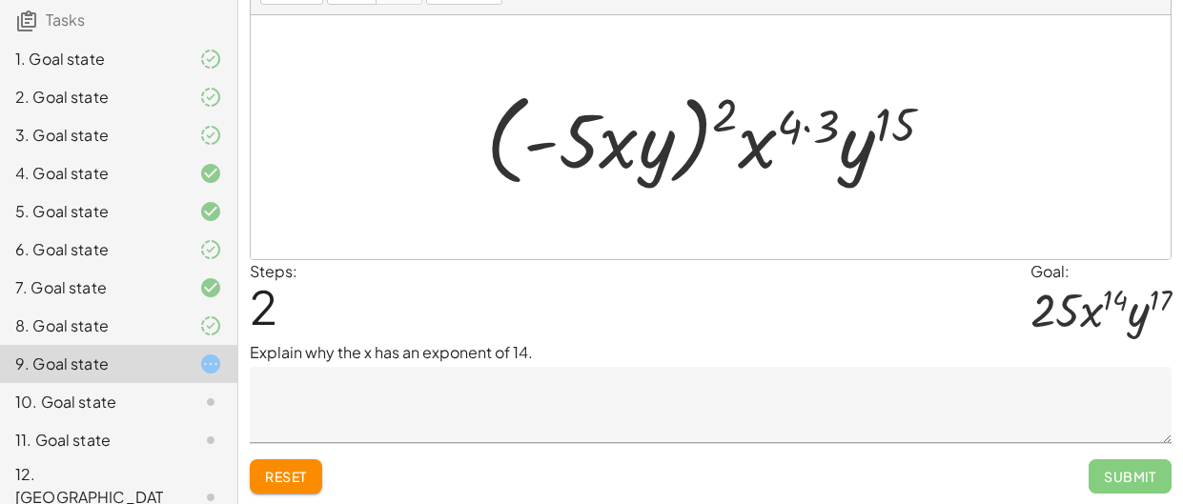
click at [816, 119] on div at bounding box center [717, 138] width 481 height 110
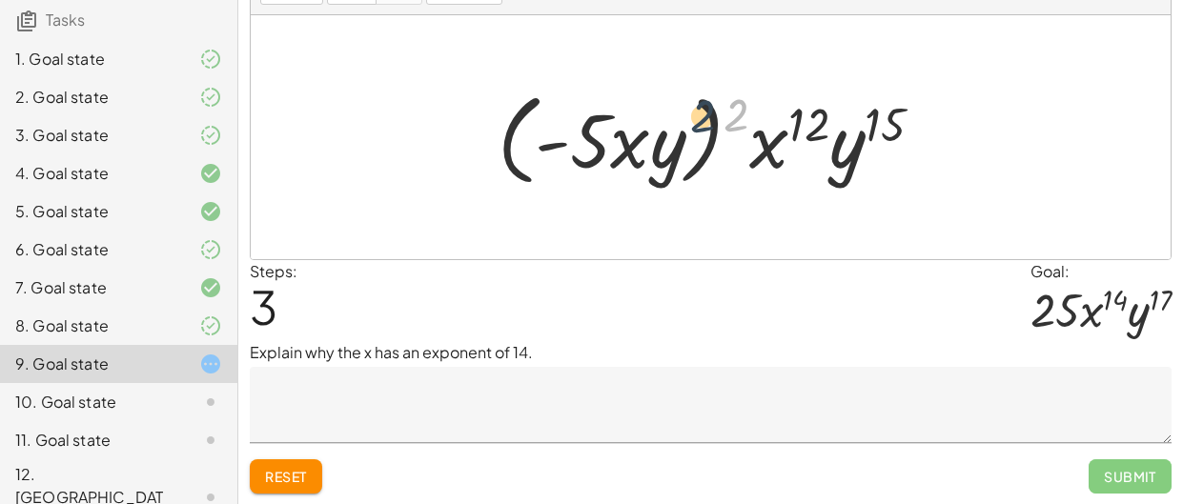
drag, startPoint x: 743, startPoint y: 104, endPoint x: 690, endPoint y: 105, distance: 52.4
click at [690, 105] on div at bounding box center [718, 138] width 460 height 110
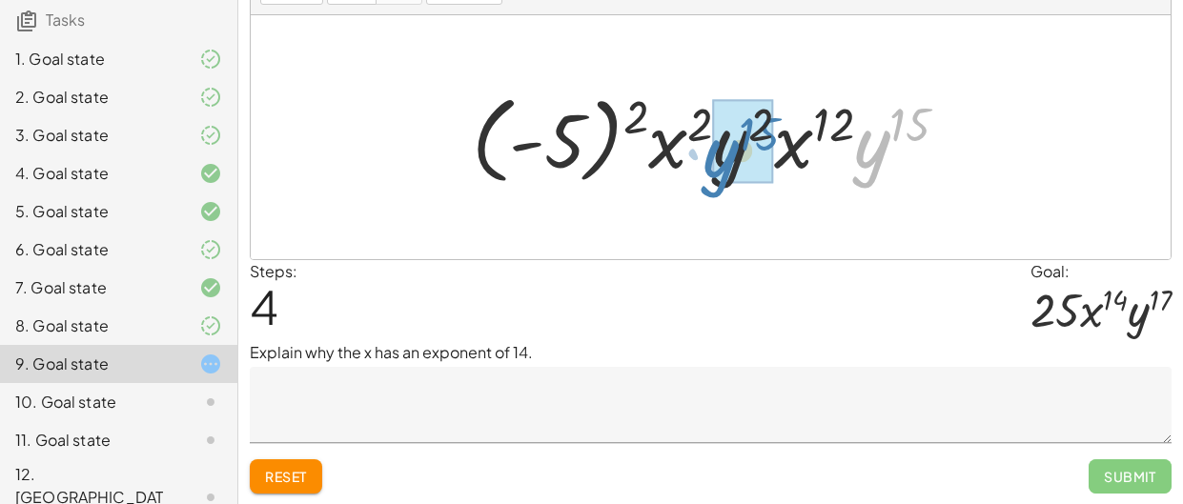
drag, startPoint x: 867, startPoint y: 153, endPoint x: 718, endPoint y: 161, distance: 149.8
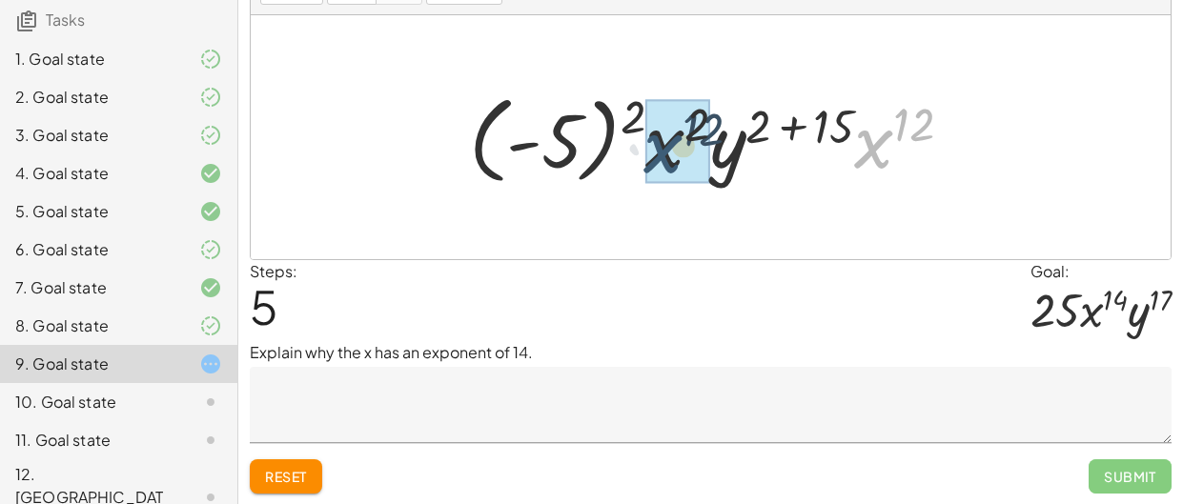
drag, startPoint x: 863, startPoint y: 147, endPoint x: 642, endPoint y: 150, distance: 220.2
click at [642, 150] on div at bounding box center [718, 138] width 518 height 106
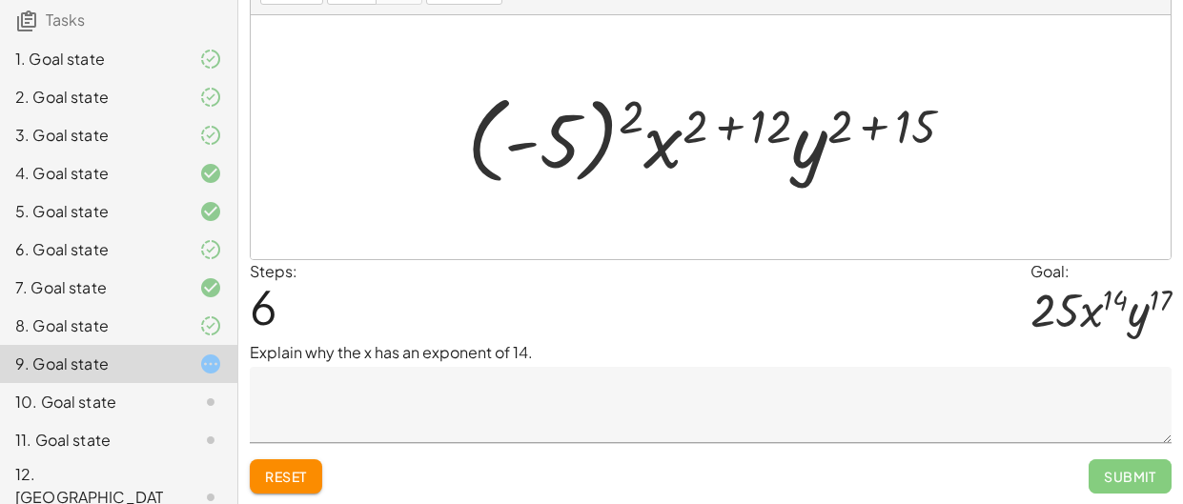
click at [876, 124] on div at bounding box center [718, 138] width 520 height 106
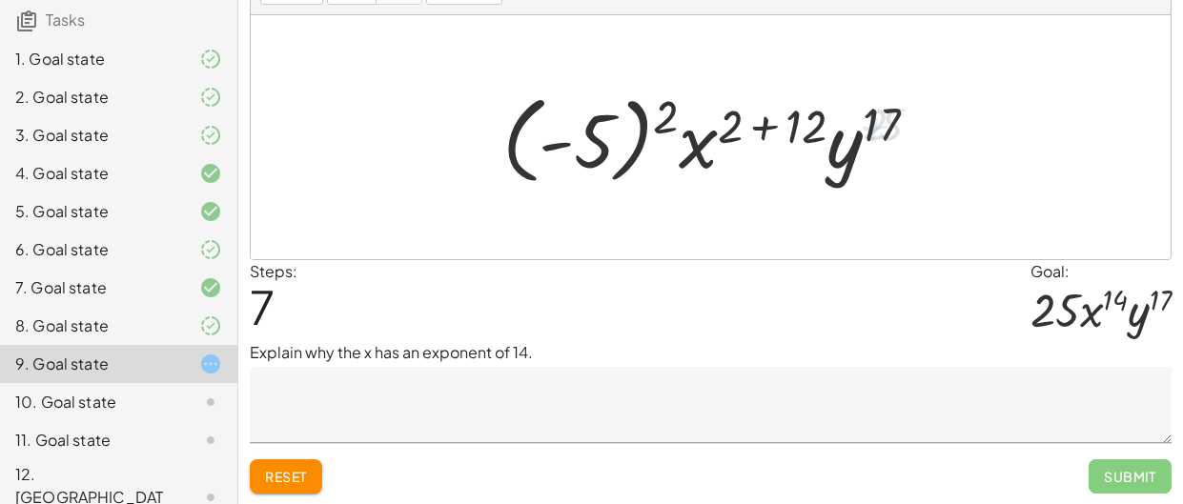
click at [761, 123] on div at bounding box center [718, 138] width 450 height 106
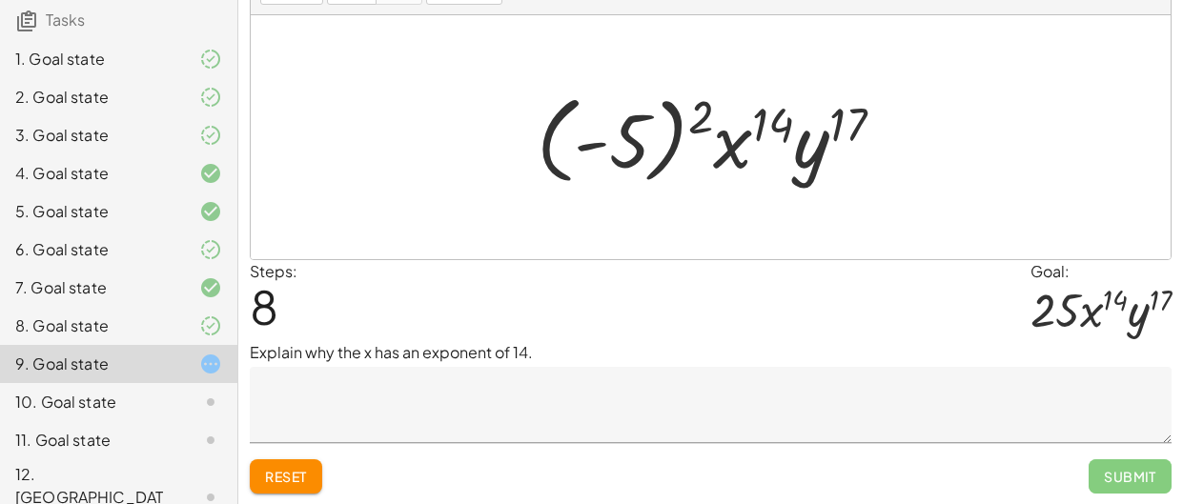
click at [675, 122] on div at bounding box center [718, 138] width 382 height 106
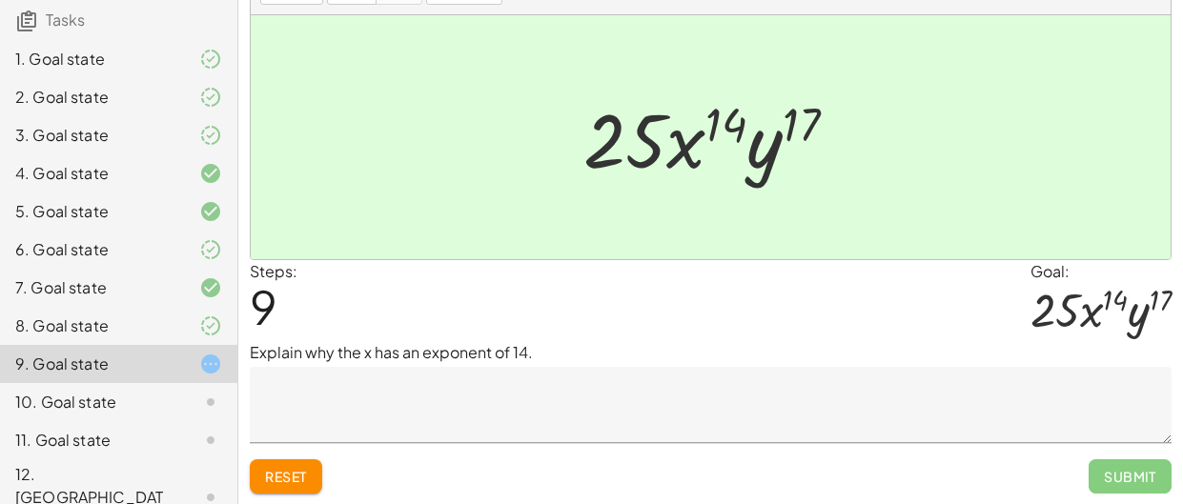
click at [432, 406] on textarea at bounding box center [711, 405] width 922 height 76
